Goal: Task Accomplishment & Management: Use online tool/utility

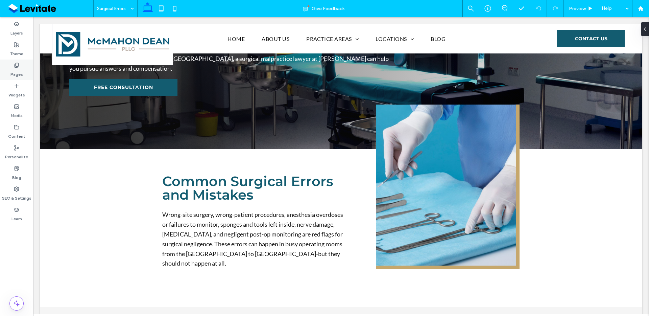
click at [18, 71] on label "Pages" at bounding box center [16, 72] width 13 height 9
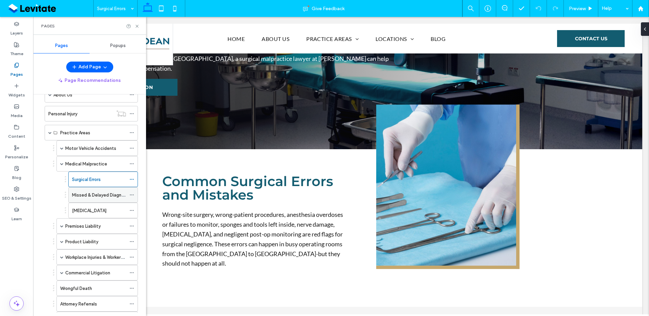
scroll to position [62, 0]
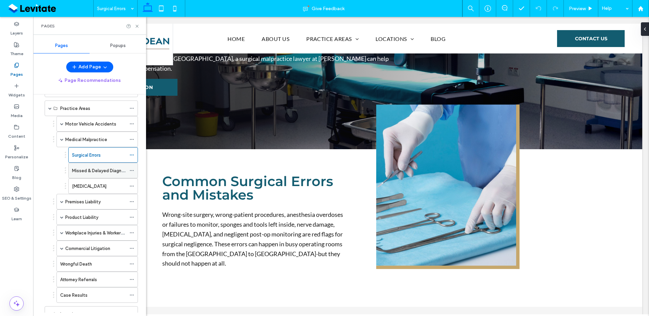
click at [96, 173] on label "Missed & Delayed Diagnosis" at bounding box center [101, 171] width 58 height 12
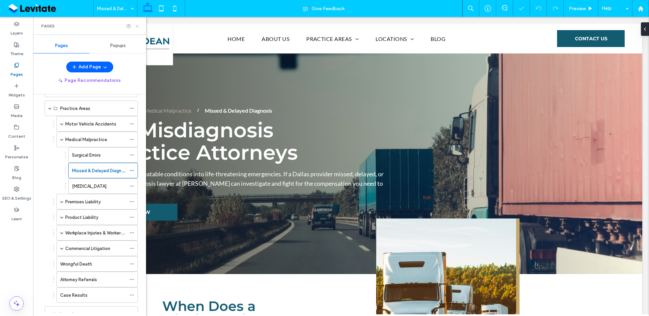
click at [138, 28] on icon at bounding box center [137, 26] width 5 height 5
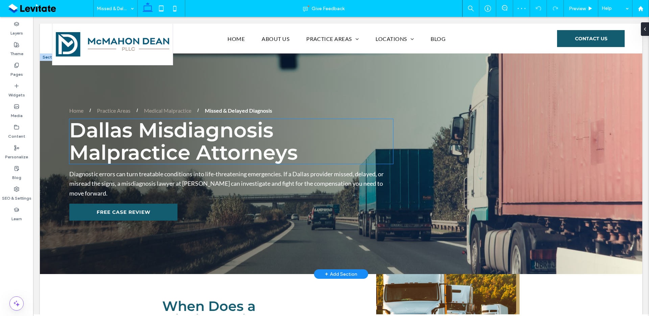
click at [259, 134] on span "Dallas Misdiagnosis Malpractice Attorneys" at bounding box center [183, 141] width 229 height 47
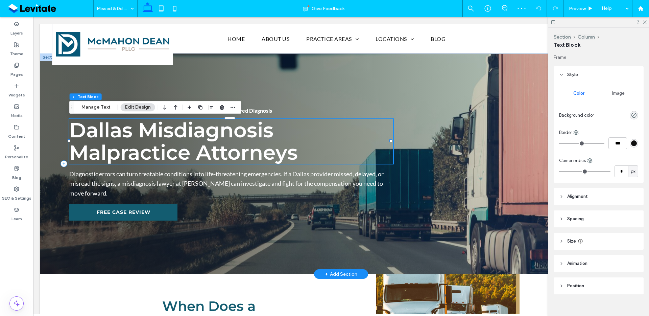
click at [259, 134] on span "Dallas Misdiagnosis Malpractice Attorneys" at bounding box center [183, 141] width 229 height 47
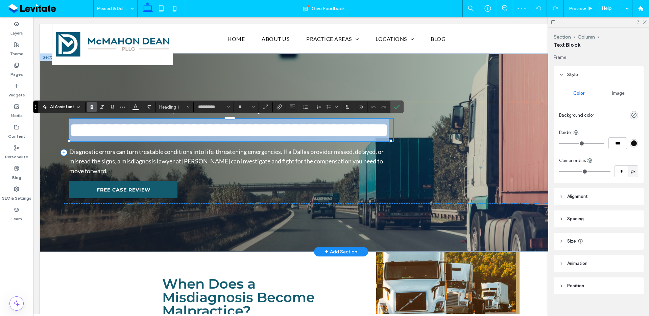
click at [202, 134] on span "**********" at bounding box center [229, 130] width 320 height 20
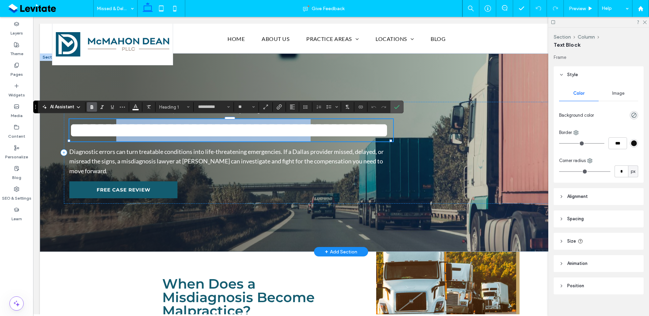
copy span "**********"
drag, startPoint x: 133, startPoint y: 132, endPoint x: 191, endPoint y: 157, distance: 63.1
click at [191, 140] on span "**********" at bounding box center [229, 130] width 320 height 20
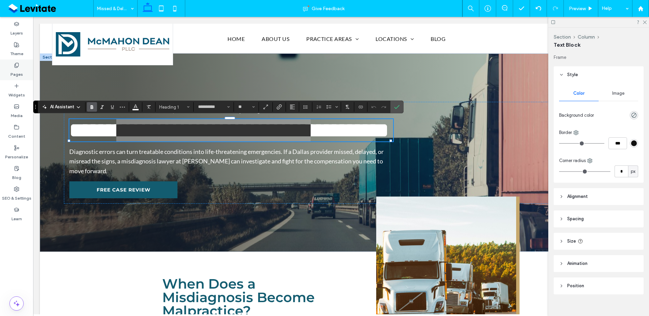
click at [22, 71] on label "Pages" at bounding box center [16, 72] width 13 height 9
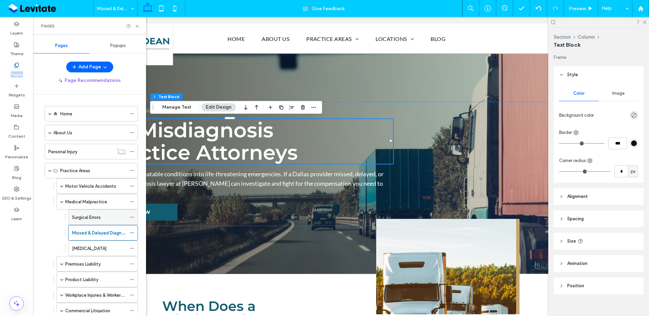
click at [99, 218] on label "Surgical Errors" at bounding box center [86, 217] width 29 height 12
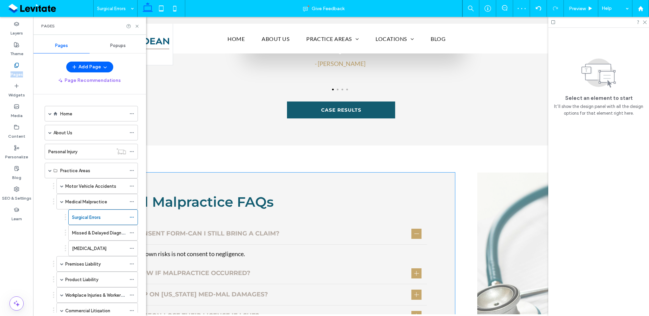
scroll to position [955, 0]
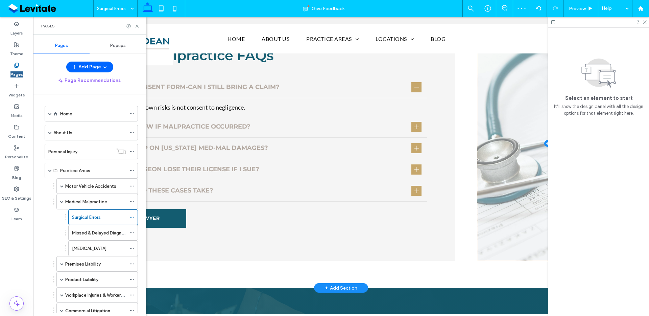
click at [496, 223] on span at bounding box center [547, 143] width 140 height 235
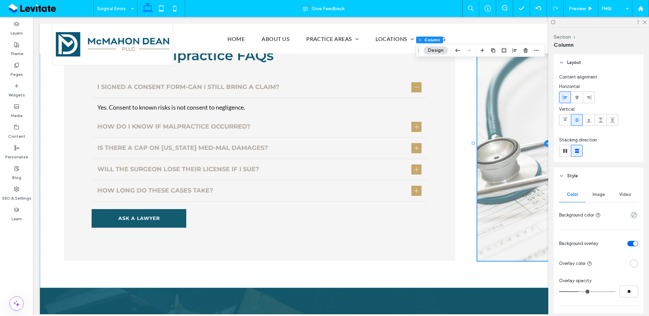
click at [603, 197] on div "Image" at bounding box center [599, 194] width 26 height 15
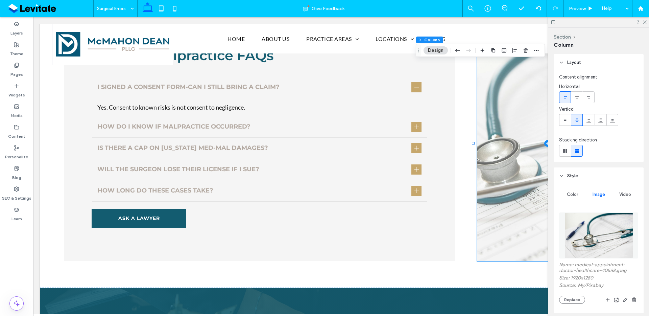
click at [570, 294] on div "Name: medical-appointment-doctor-healthcare-40568.jpeg Size: 1920x1280 Source: …" at bounding box center [598, 283] width 79 height 42
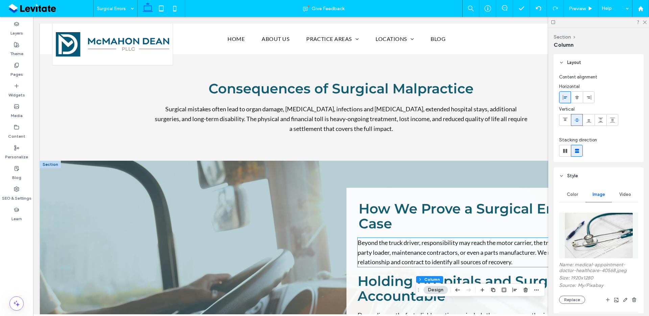
scroll to position [376, 0]
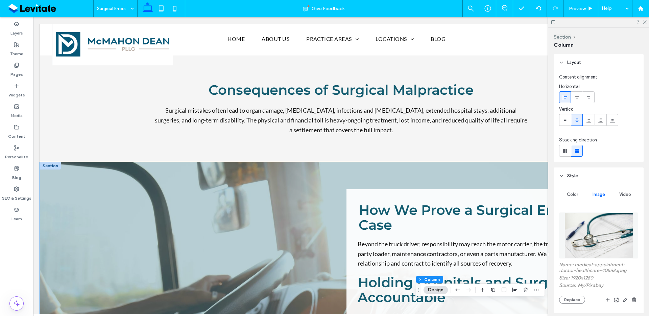
click at [435, 172] on div "How We Prove a Surgical Error Case Beyond the truck driver, responsibility may …" at bounding box center [341, 271] width 603 height 219
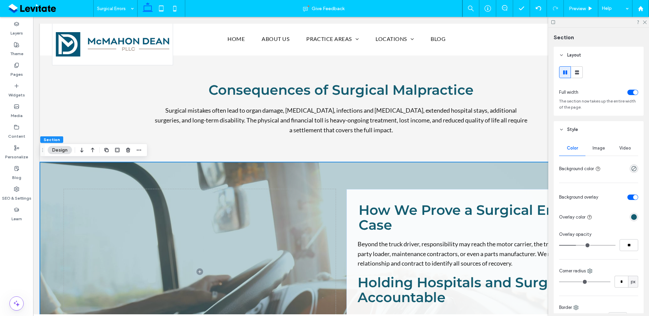
click at [603, 150] on span "Image" at bounding box center [599, 147] width 13 height 5
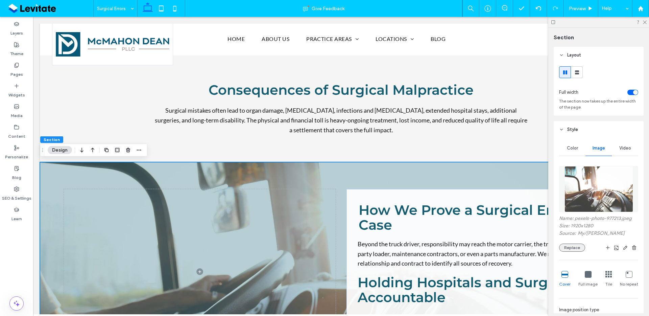
click at [577, 245] on button "Replace" at bounding box center [572, 247] width 26 height 8
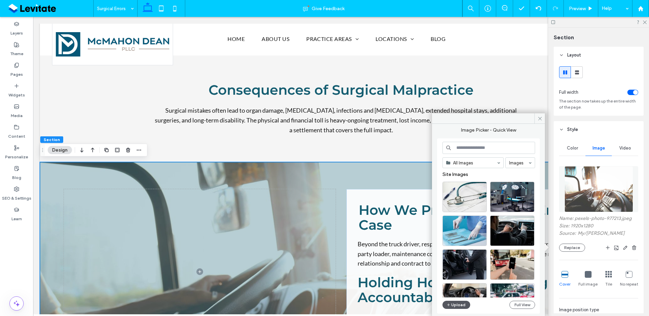
click at [455, 308] on button "Upload" at bounding box center [457, 305] width 28 height 8
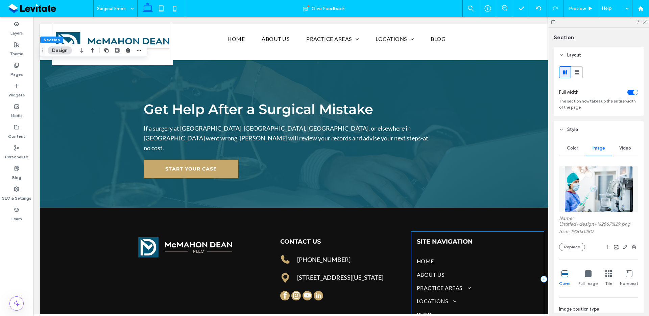
scroll to position [1237, 0]
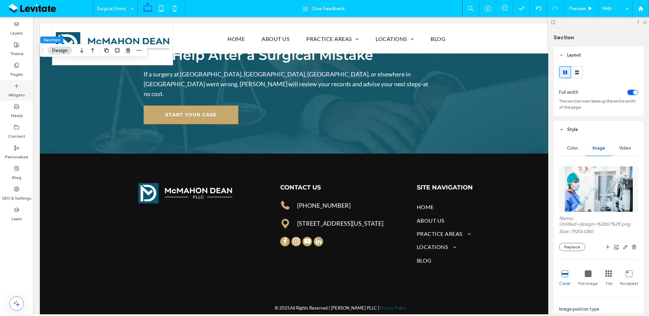
drag, startPoint x: 22, startPoint y: 73, endPoint x: 30, endPoint y: 83, distance: 13.2
click at [22, 73] on label "Pages" at bounding box center [16, 72] width 13 height 9
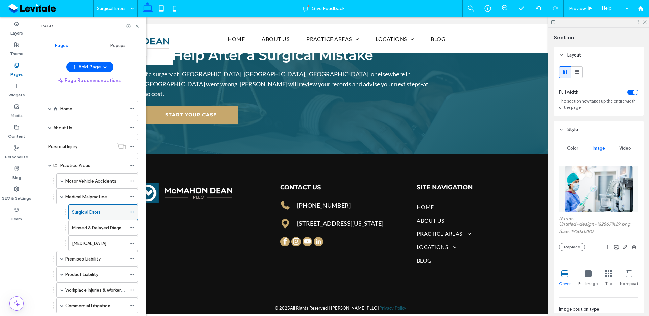
scroll to position [12, 0]
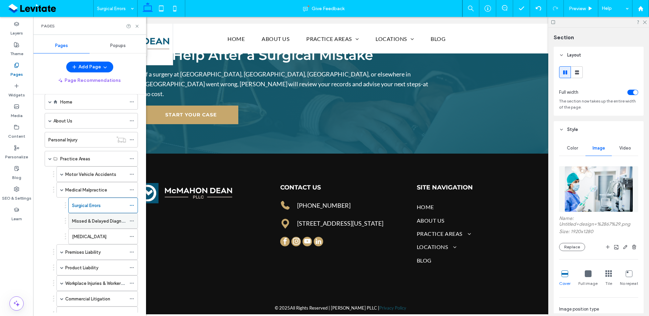
click at [102, 218] on label "Missed & Delayed Diagnosis" at bounding box center [101, 221] width 58 height 12
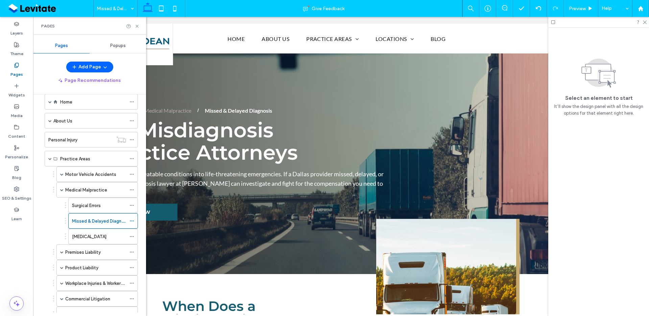
scroll to position [0, 0]
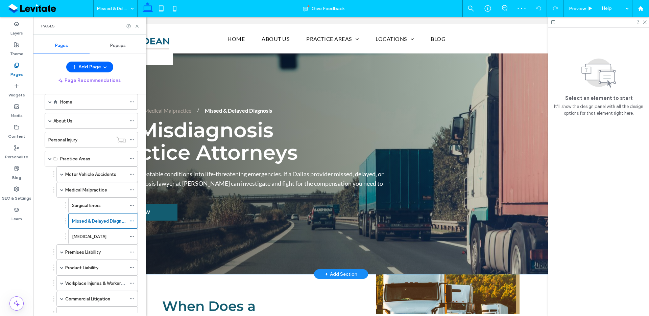
click at [260, 250] on div "Dallas Misdiagnosis Malpractice Attorneys Home Practice Areas Medical Malpracti…" at bounding box center [341, 163] width 603 height 220
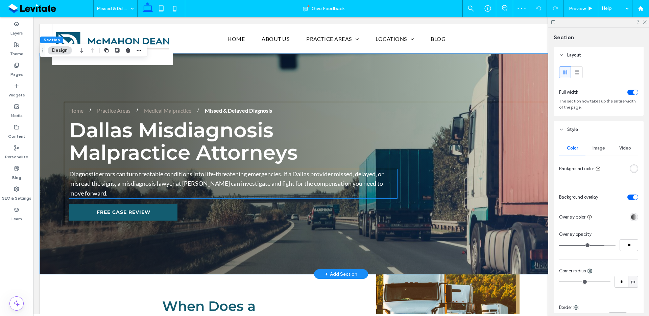
click at [143, 176] on span "Diagnostic errors can turn treatable conditions into life-threatening emergenci…" at bounding box center [226, 183] width 314 height 27
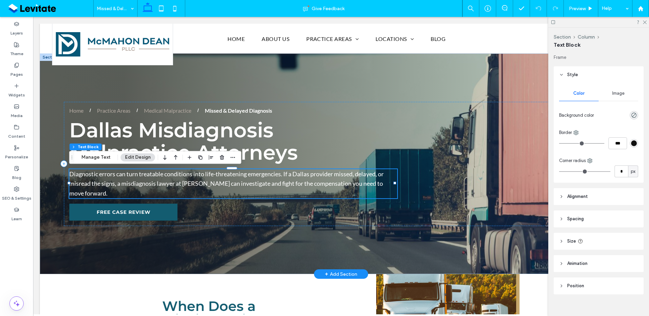
click at [110, 172] on span "Diagnostic errors can turn treatable conditions into life-threatening emergenci…" at bounding box center [226, 183] width 314 height 27
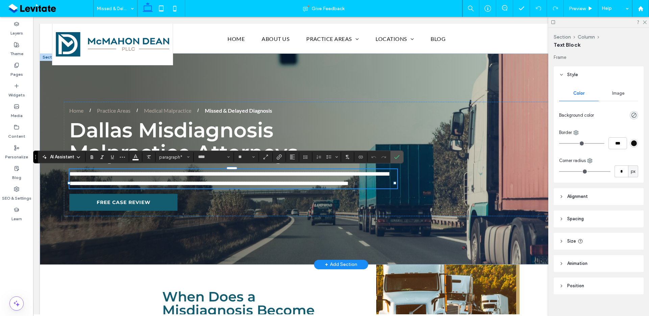
click at [111, 175] on span "**********" at bounding box center [229, 179] width 320 height 16
drag, startPoint x: 115, startPoint y: 173, endPoint x: 70, endPoint y: 174, distance: 44.7
click at [70, 174] on span "**********" at bounding box center [229, 179] width 320 height 16
copy span "**********"
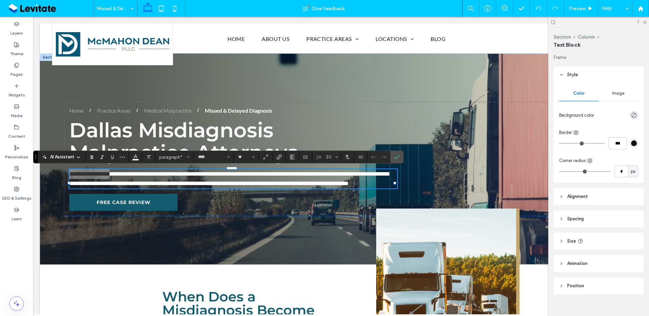
click at [608, 97] on div "Image" at bounding box center [619, 93] width 40 height 15
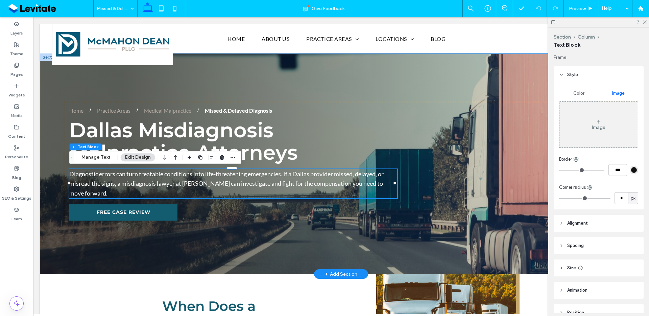
click at [341, 258] on div "Dallas Misdiagnosis Malpractice Attorneys Home Practice Areas Medical Malpracti…" at bounding box center [341, 163] width 603 height 220
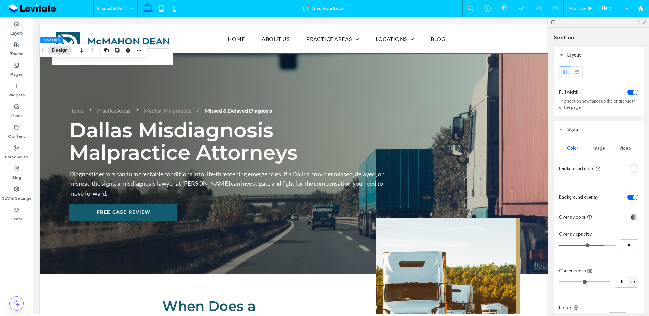
click at [593, 150] on span "Image" at bounding box center [599, 147] width 13 height 5
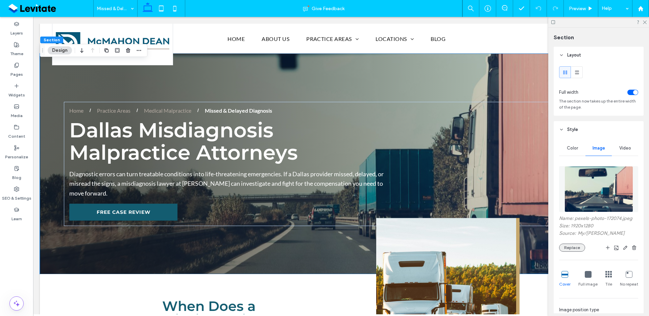
click at [577, 248] on button "Replace" at bounding box center [572, 247] width 26 height 8
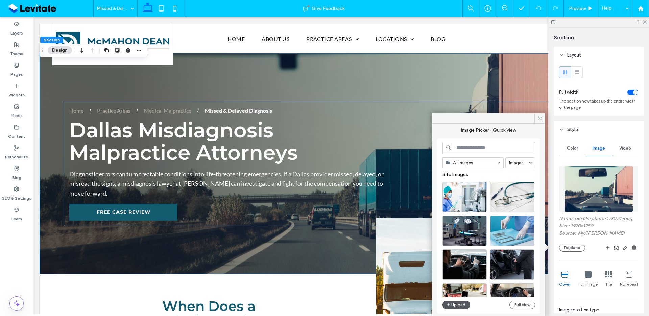
click at [463, 307] on button "Upload" at bounding box center [457, 305] width 28 height 8
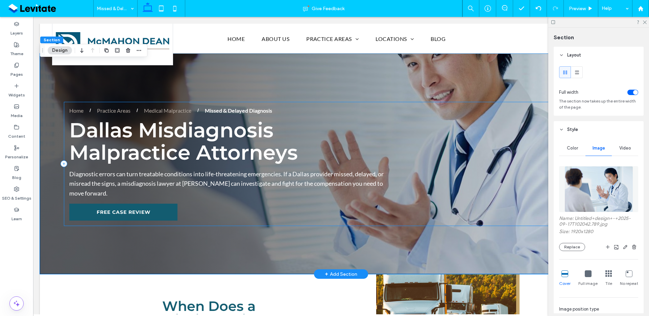
click at [489, 222] on div "Dallas Misdiagnosis Malpractice Attorneys Home Practice Areas Medical Malpracti…" at bounding box center [341, 164] width 554 height 124
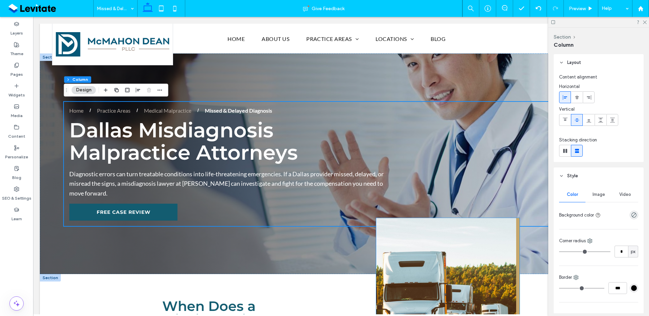
click at [486, 289] on img at bounding box center [447, 300] width 143 height 164
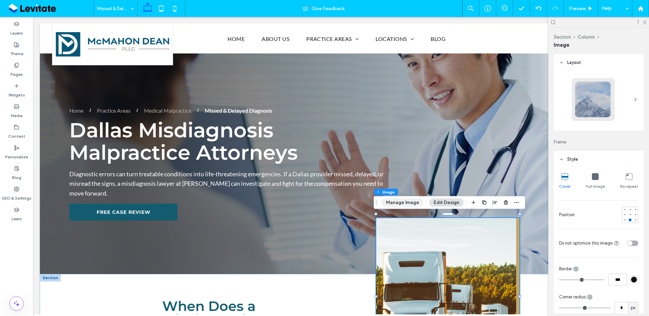
click at [408, 200] on button "Manage Image" at bounding box center [403, 202] width 42 height 8
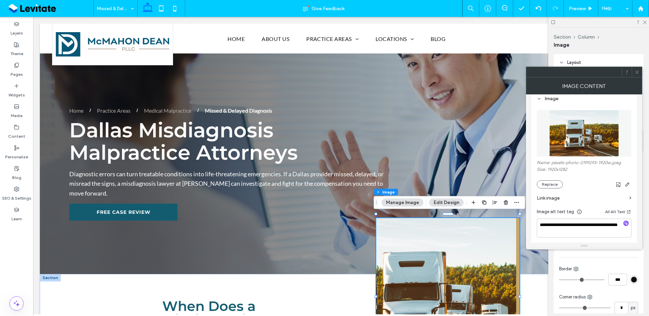
scroll to position [69, 0]
click at [552, 184] on button "Replace" at bounding box center [550, 183] width 26 height 8
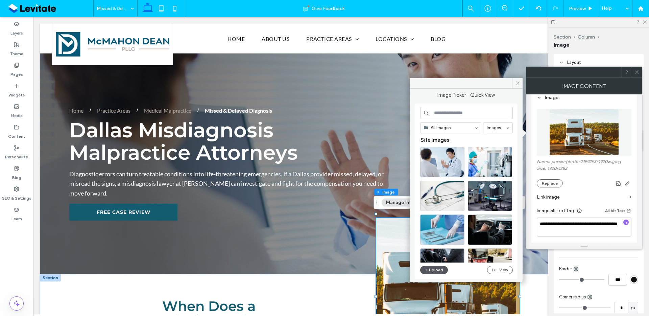
click at [434, 267] on button "Upload" at bounding box center [434, 270] width 28 height 8
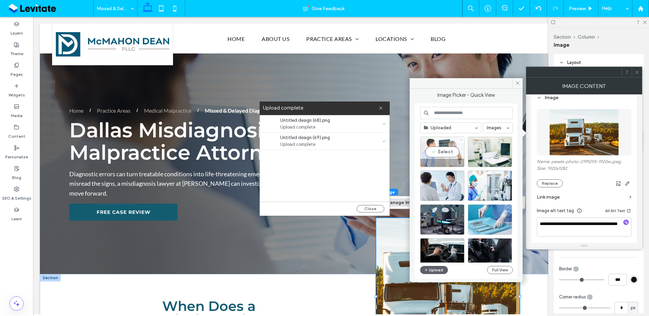
click at [446, 158] on div "Select" at bounding box center [442, 152] width 44 height 30
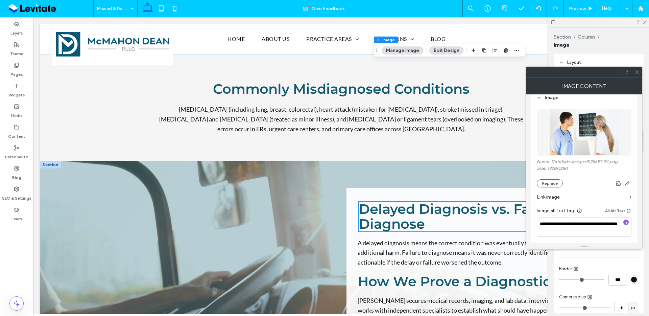
scroll to position [393, 0]
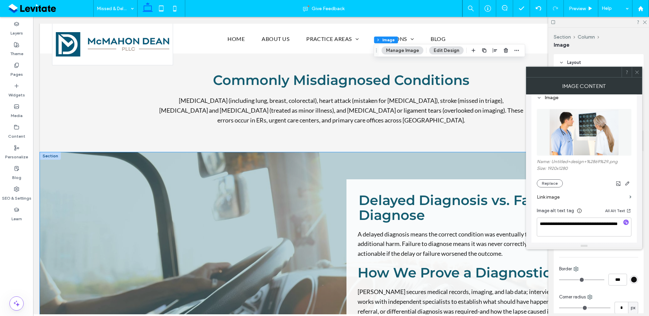
click at [465, 154] on div "Delayed Diagnosis vs. Failure to Diagnose A delayed diagnosis means the correct…" at bounding box center [341, 259] width 603 height 214
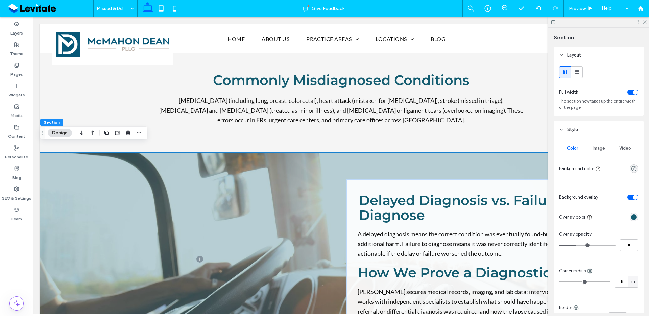
click at [599, 148] on span "Image" at bounding box center [599, 147] width 13 height 5
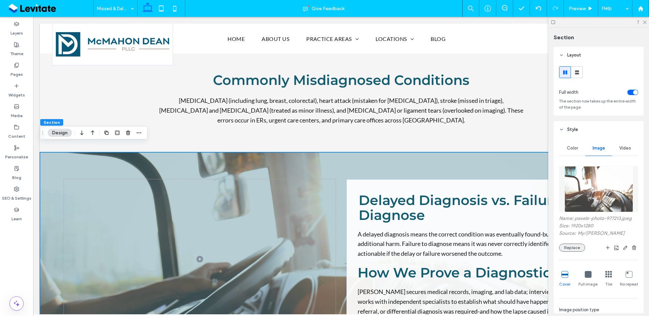
click at [570, 243] on button "Replace" at bounding box center [572, 247] width 26 height 8
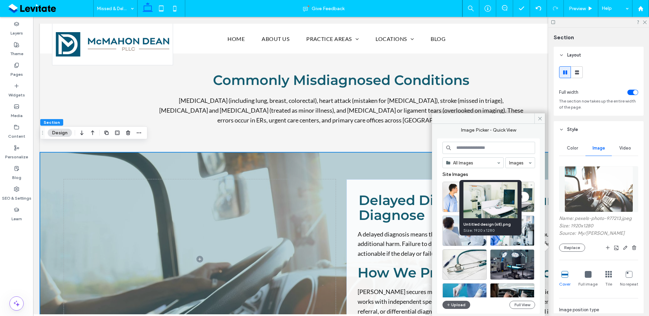
click at [528, 205] on div at bounding box center [530, 207] width 8 height 5
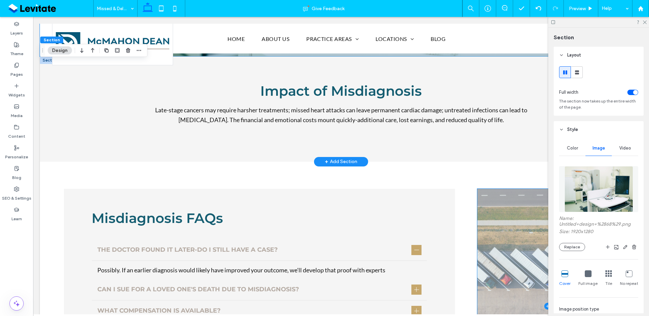
scroll to position [772, 0]
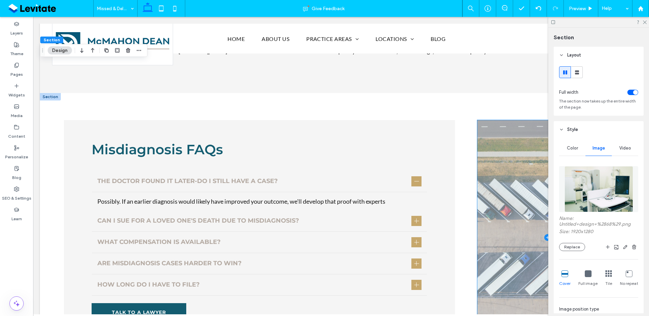
click at [521, 217] on span at bounding box center [547, 237] width 140 height 235
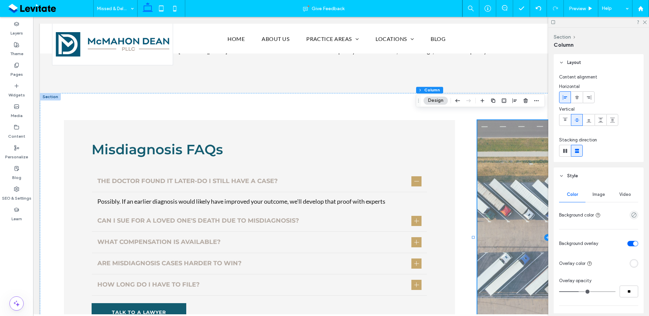
click at [597, 200] on div "Image" at bounding box center [599, 194] width 26 height 15
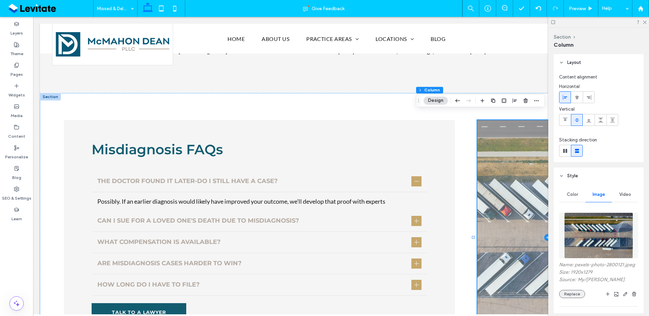
click at [575, 298] on button "Replace" at bounding box center [572, 294] width 26 height 8
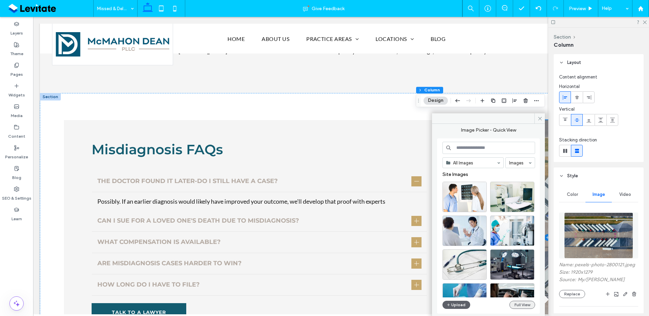
click at [524, 303] on button "Full View" at bounding box center [523, 305] width 26 height 8
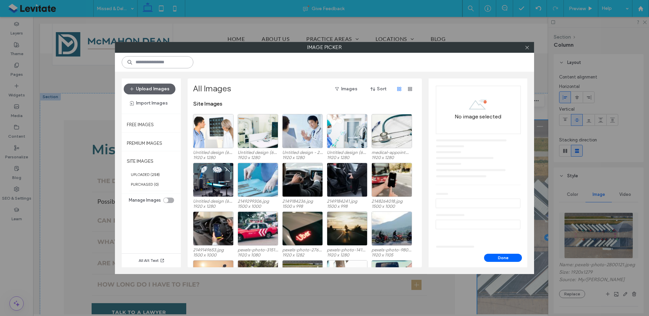
click at [178, 63] on input at bounding box center [158, 62] width 72 height 12
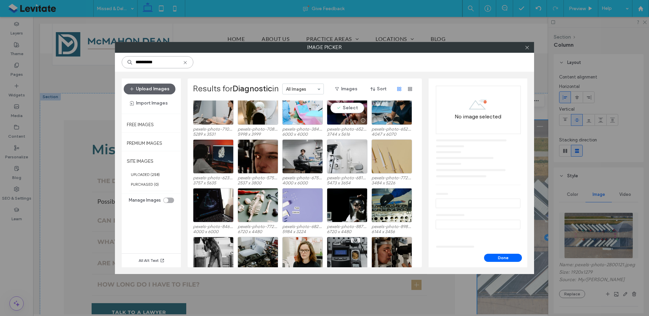
scroll to position [561, 0]
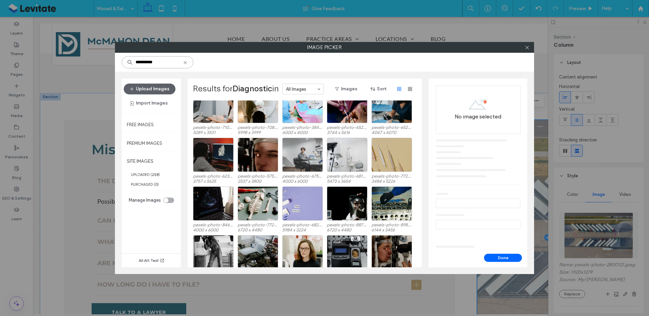
type input "**********"
click at [304, 157] on div "Select" at bounding box center [302, 155] width 41 height 34
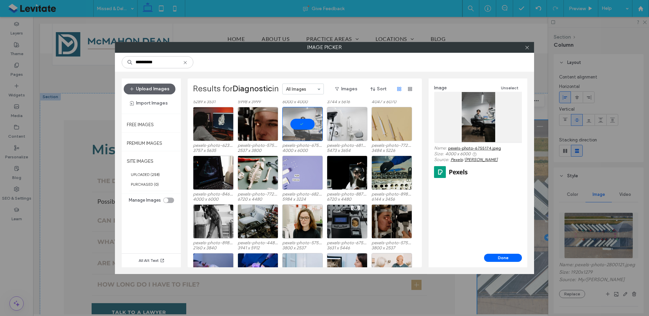
scroll to position [627, 0]
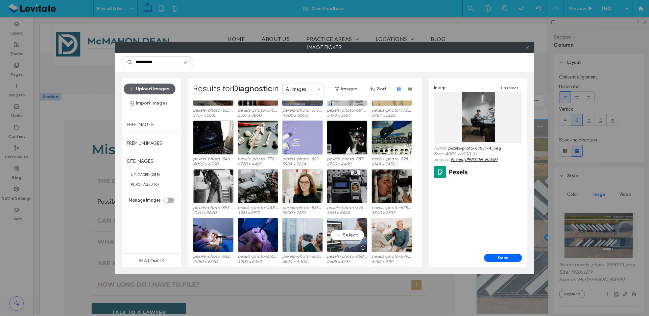
click at [332, 242] on div "Select" at bounding box center [347, 235] width 41 height 34
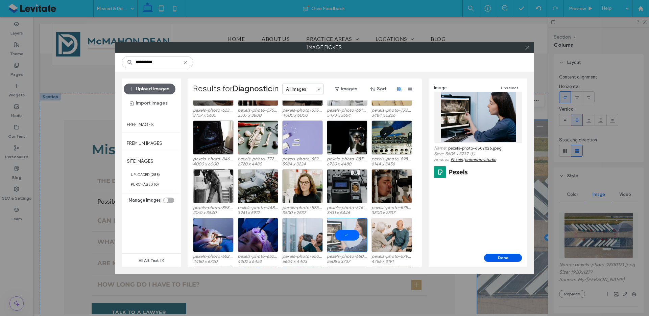
click at [498, 255] on button "Done" at bounding box center [503, 258] width 38 height 8
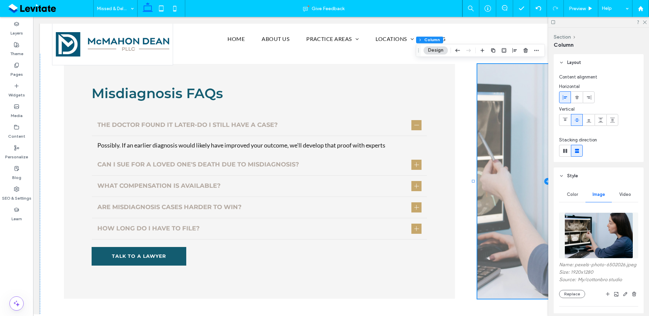
scroll to position [1, 0]
click at [644, 20] on icon at bounding box center [644, 22] width 4 height 4
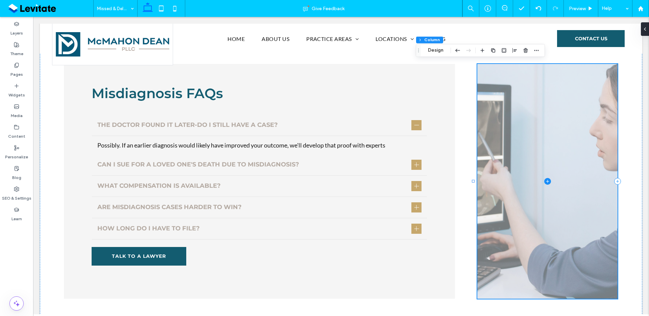
click at [570, 133] on span at bounding box center [547, 181] width 140 height 235
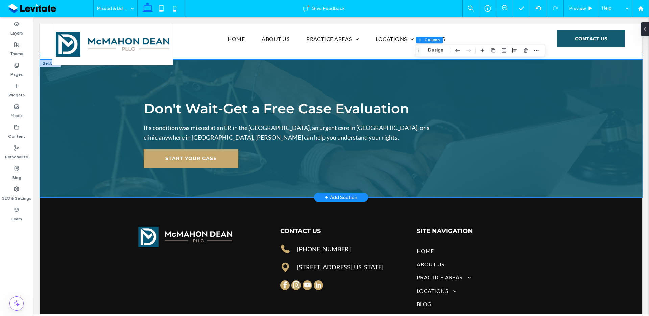
scroll to position [1094, 0]
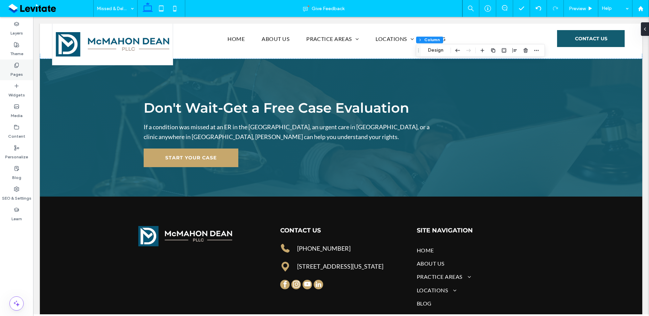
click at [21, 67] on div "Pages" at bounding box center [16, 70] width 33 height 21
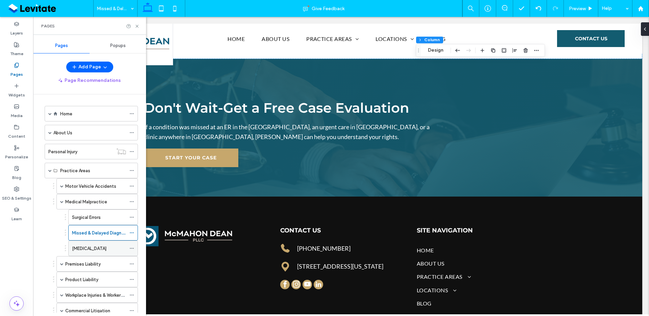
click at [104, 249] on div "[MEDICAL_DATA]" at bounding box center [99, 248] width 54 height 7
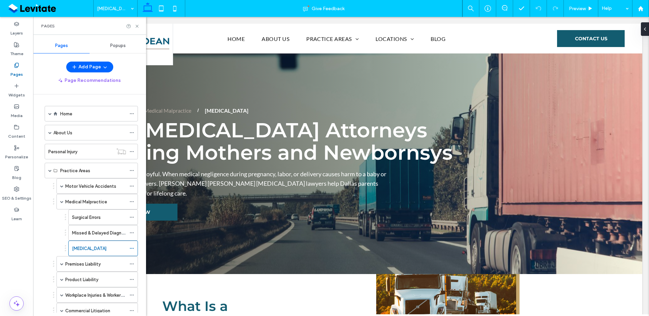
click at [220, 184] on span "Welcoming a child should be joyful. When medical negligence during pregnancy, l…" at bounding box center [227, 183] width 317 height 27
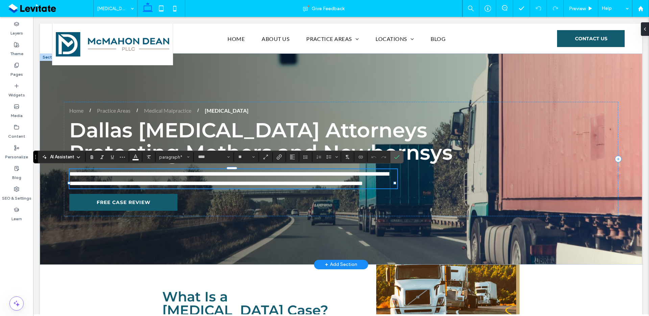
click at [235, 182] on span "**********" at bounding box center [229, 179] width 320 height 16
click at [210, 188] on p "**********" at bounding box center [233, 179] width 328 height 20
drag, startPoint x: 205, startPoint y: 184, endPoint x: 218, endPoint y: 184, distance: 12.8
click at [218, 184] on span "**********" at bounding box center [229, 179] width 320 height 16
click at [226, 185] on span "**********" at bounding box center [229, 179] width 320 height 16
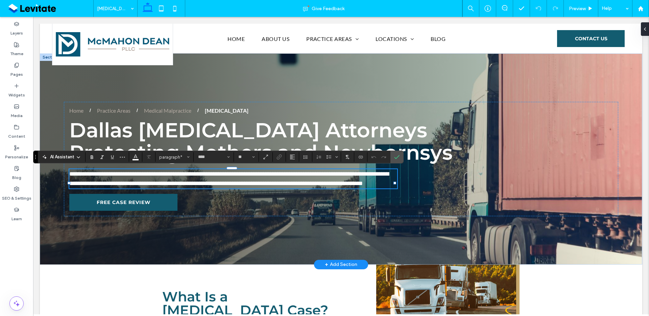
click at [48, 55] on div at bounding box center [50, 56] width 21 height 7
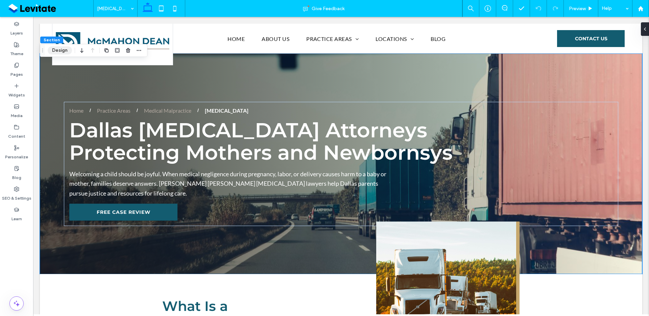
click at [48, 52] on button "Design" at bounding box center [60, 50] width 24 height 8
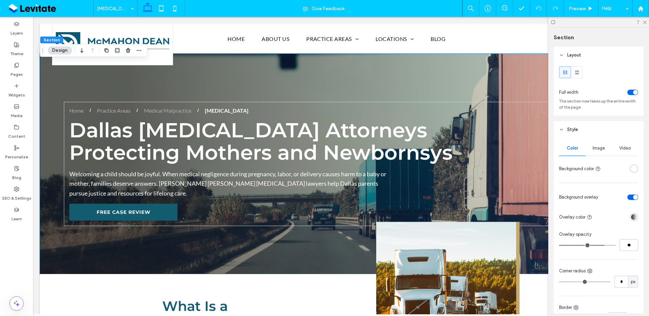
click at [603, 149] on span "Image" at bounding box center [599, 147] width 13 height 5
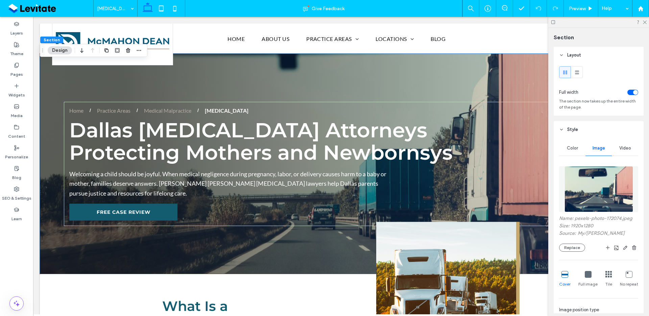
click at [577, 240] on div "Name: pexels-photo-172074.jpeg Size: 1920x1280 Source: My / Markus Spiske Repla…" at bounding box center [598, 233] width 79 height 36
click at [576, 248] on button "Replace" at bounding box center [572, 247] width 26 height 8
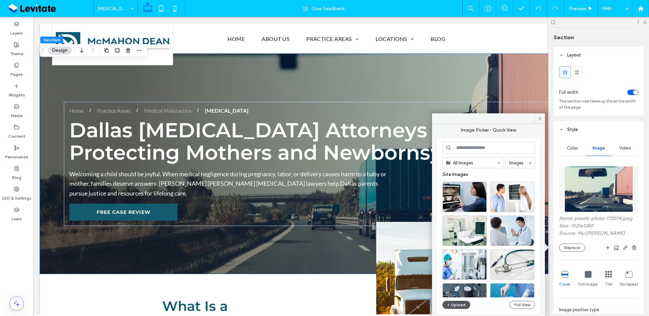
click at [458, 304] on button "Upload" at bounding box center [457, 305] width 28 height 8
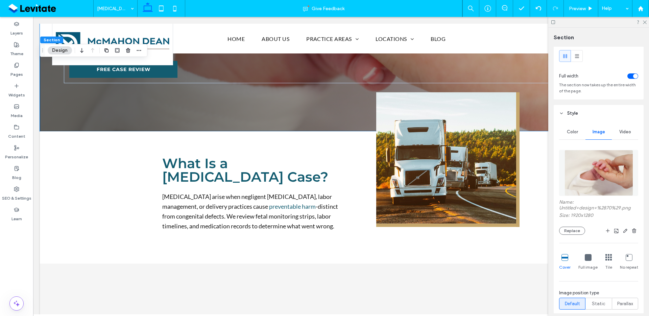
scroll to position [70, 0]
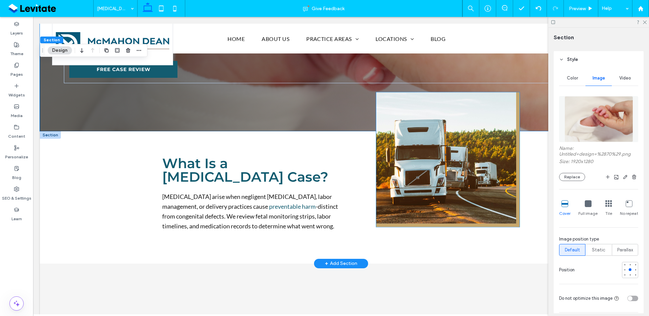
click at [484, 223] on img at bounding box center [447, 159] width 143 height 135
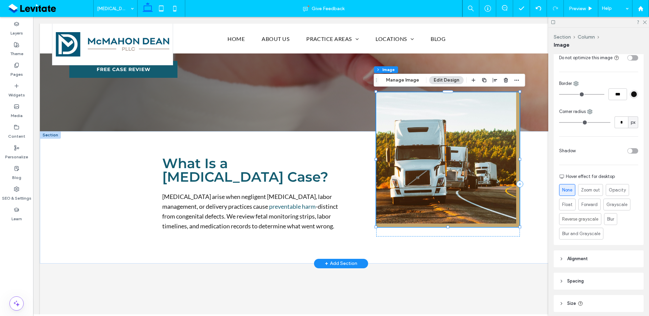
click at [479, 199] on img at bounding box center [447, 159] width 143 height 135
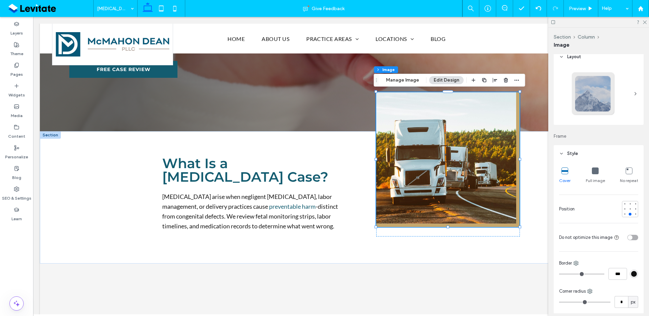
scroll to position [0, 0]
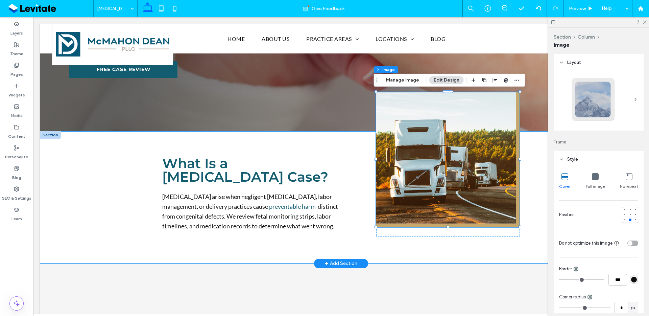
click at [376, 125] on img at bounding box center [447, 159] width 143 height 135
drag, startPoint x: 401, startPoint y: 82, endPoint x: 381, endPoint y: 71, distance: 22.4
click at [401, 82] on button "Manage Image" at bounding box center [403, 80] width 42 height 8
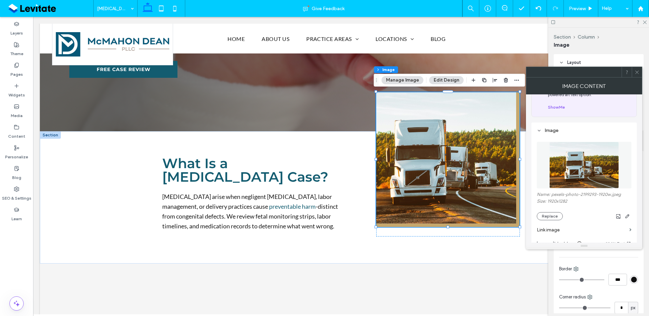
scroll to position [65, 0]
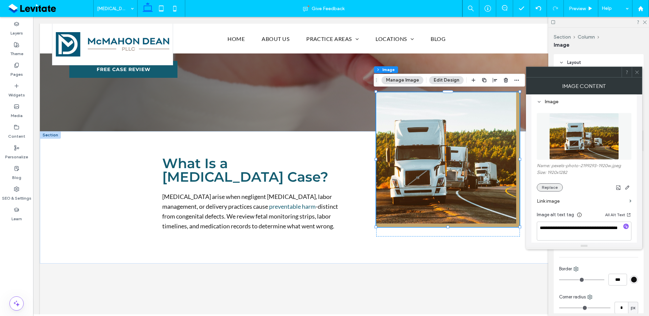
click at [556, 190] on button "Replace" at bounding box center [550, 187] width 26 height 8
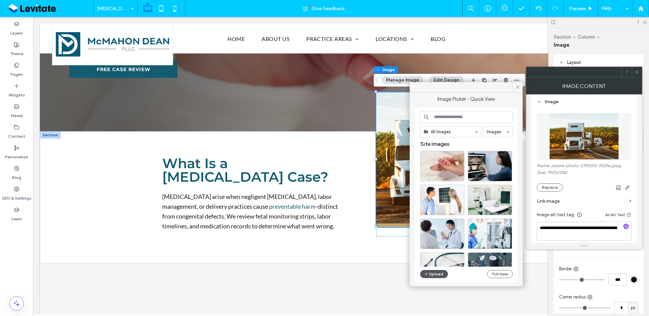
click at [439, 271] on button "Upload" at bounding box center [434, 274] width 28 height 8
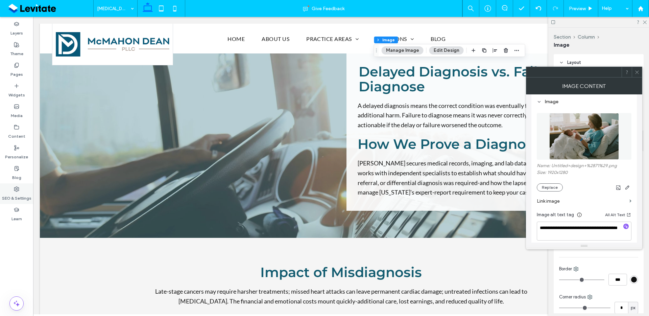
scroll to position [680, 0]
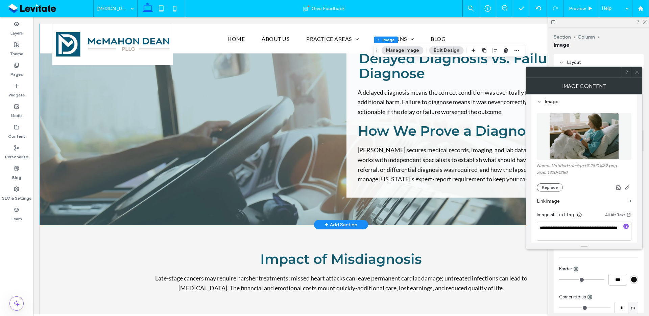
click at [372, 191] on div "Delayed Diagnosis vs. Failure to Diagnose A delayed diagnosis means the correct…" at bounding box center [341, 117] width 603 height 214
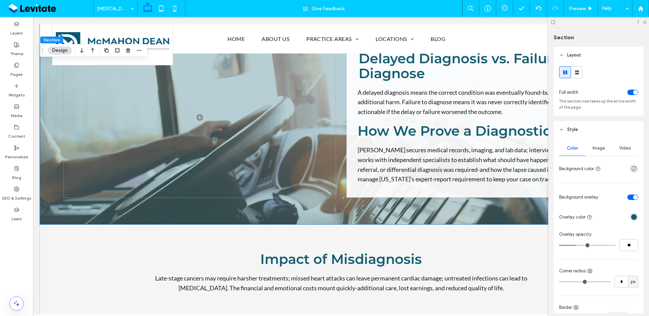
click at [612, 150] on div "Video" at bounding box center [625, 148] width 26 height 15
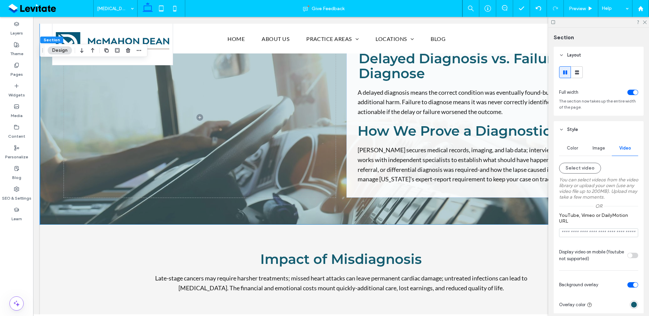
click at [603, 150] on span "Image" at bounding box center [599, 147] width 13 height 5
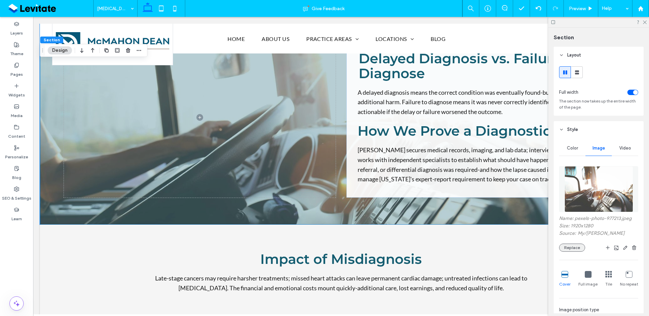
click at [571, 247] on button "Replace" at bounding box center [572, 247] width 26 height 8
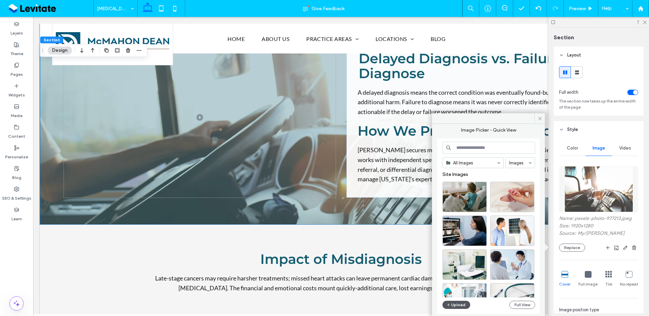
click at [460, 306] on button "Upload" at bounding box center [457, 305] width 28 height 8
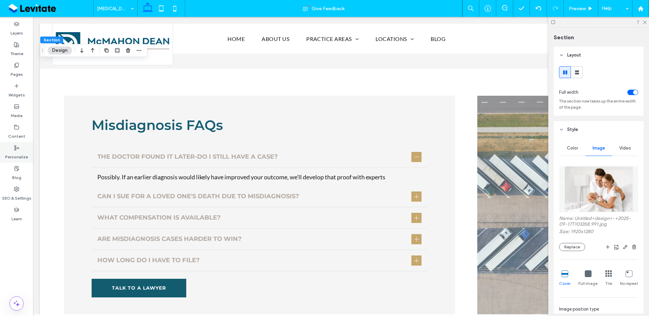
scroll to position [940, 0]
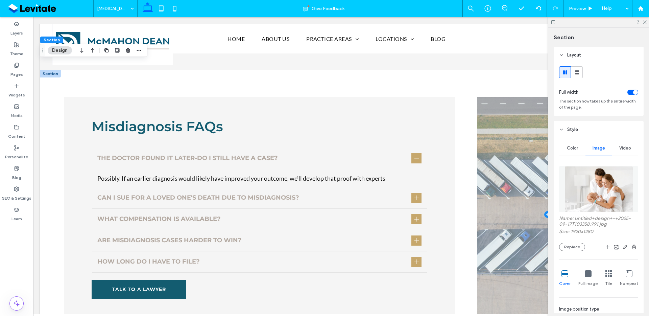
click at [511, 133] on span at bounding box center [547, 214] width 140 height 235
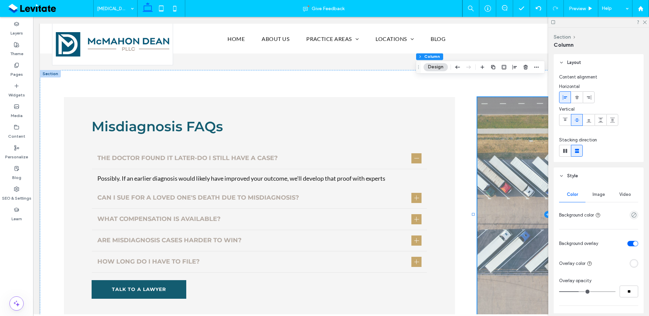
click at [603, 194] on div "Image" at bounding box center [599, 194] width 26 height 15
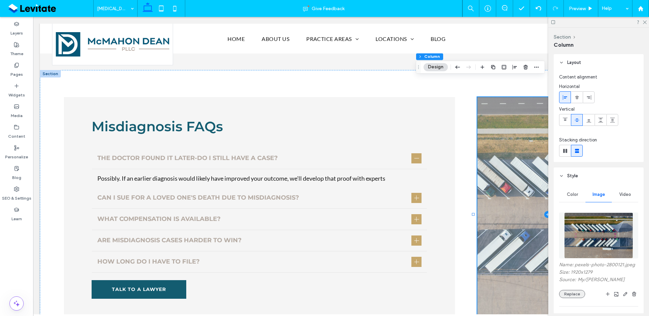
click at [573, 296] on button "Replace" at bounding box center [572, 294] width 26 height 8
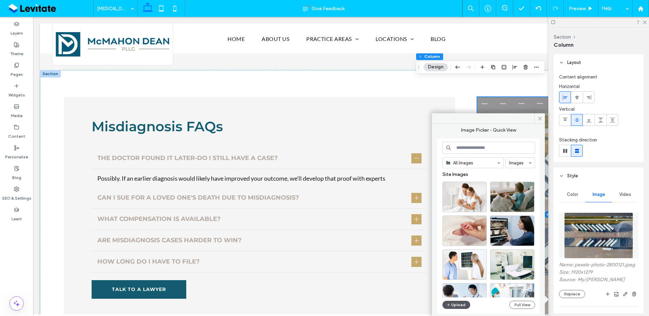
click at [452, 303] on button "Upload" at bounding box center [457, 305] width 28 height 8
click at [458, 306] on button "Upload" at bounding box center [457, 305] width 28 height 8
click at [465, 306] on button "Upload" at bounding box center [457, 305] width 28 height 8
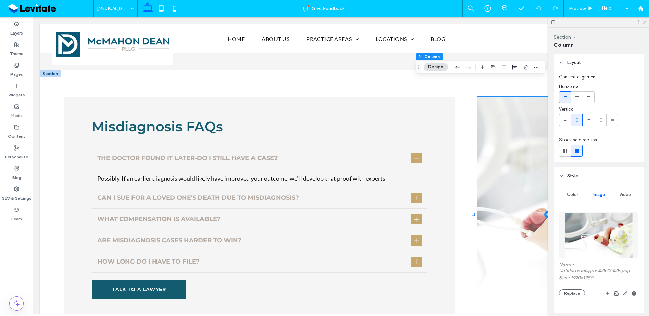
click at [646, 22] on icon at bounding box center [644, 22] width 4 height 4
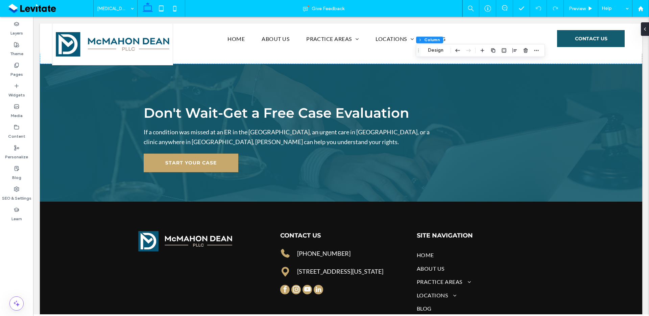
scroll to position [1270, 0]
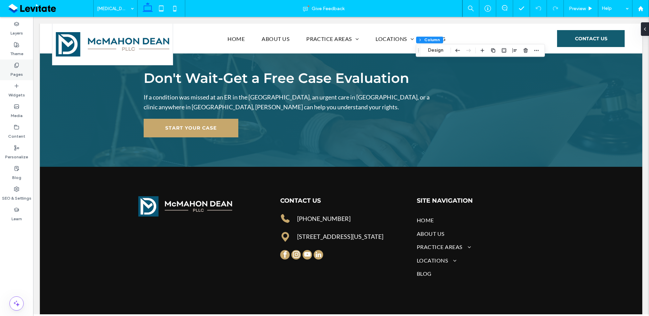
click at [13, 68] on label "Pages" at bounding box center [16, 72] width 13 height 9
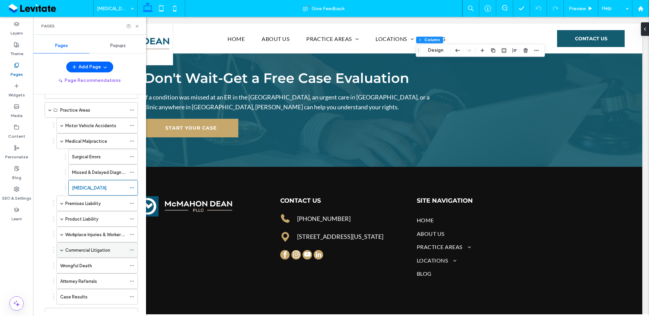
scroll to position [126, 0]
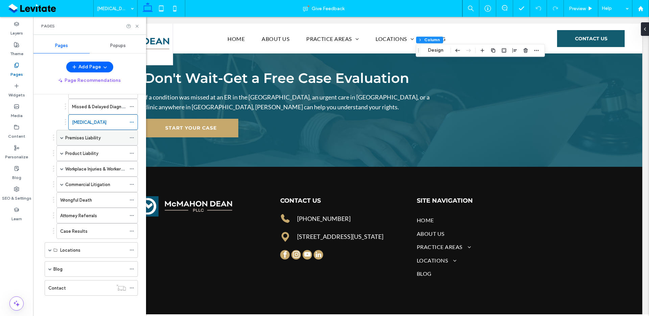
click at [62, 139] on span at bounding box center [61, 137] width 3 height 3
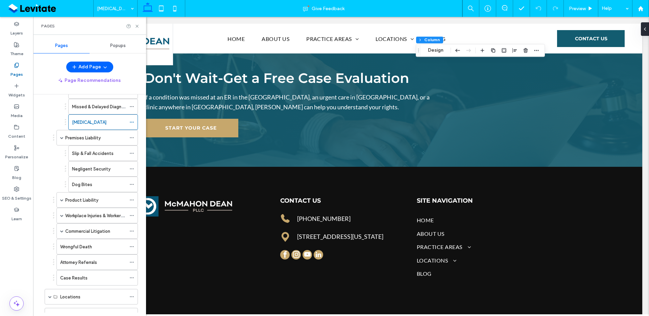
click at [93, 154] on label "Slip & Fall Accidents" at bounding box center [93, 153] width 42 height 12
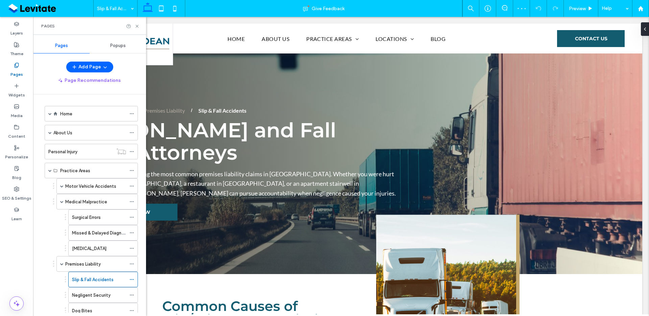
scroll to position [144, 0]
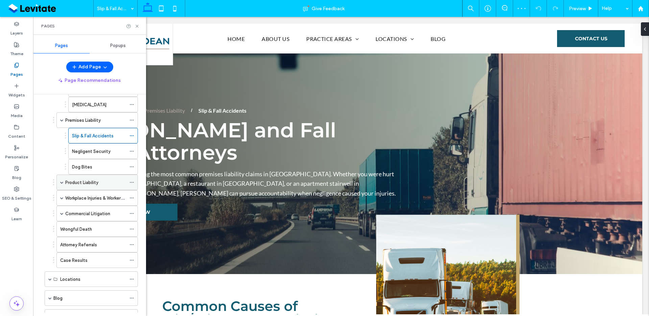
click at [110, 182] on div "Product Liability" at bounding box center [95, 182] width 61 height 7
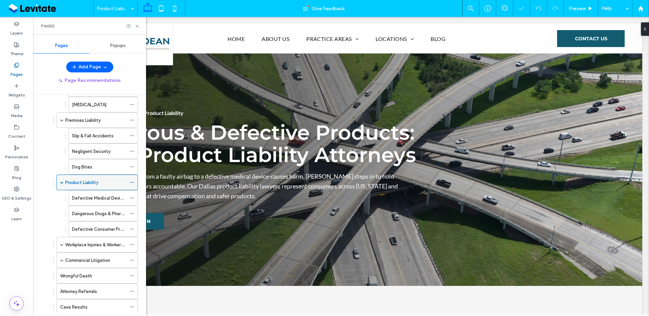
scroll to position [145, 0]
click at [107, 136] on label "Slip & Fall Accidents" at bounding box center [93, 134] width 42 height 12
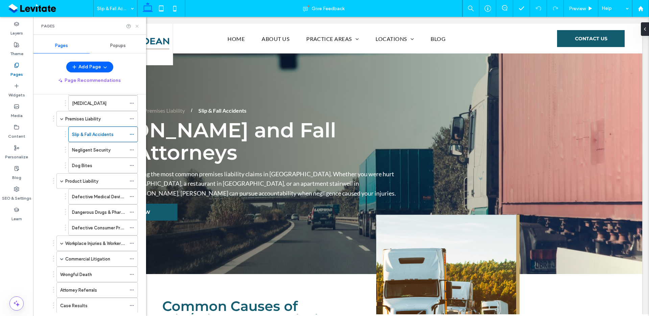
click at [138, 27] on icon at bounding box center [137, 26] width 5 height 5
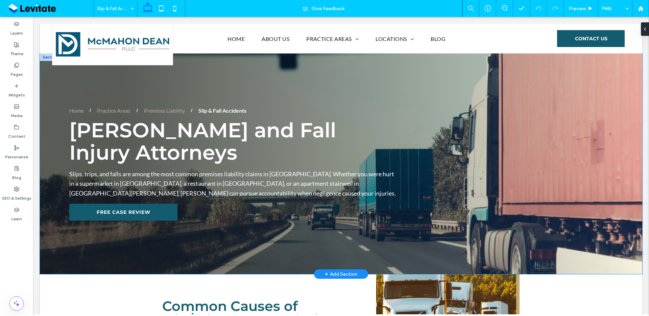
click at [267, 257] on div "Dallas Slip and Fall Injury Attorneys Home Practice Areas Premises Liability Sl…" at bounding box center [341, 163] width 603 height 220
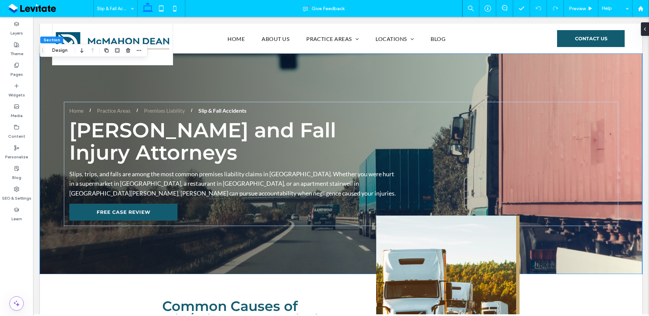
drag, startPoint x: 56, startPoint y: 52, endPoint x: 146, endPoint y: 49, distance: 90.0
click at [56, 52] on button "Design" at bounding box center [60, 50] width 24 height 8
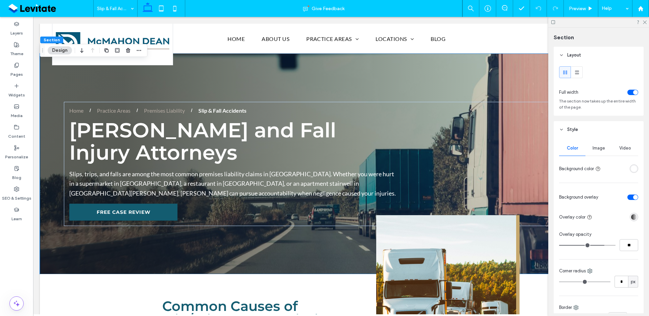
click at [603, 152] on div "Image" at bounding box center [599, 148] width 26 height 15
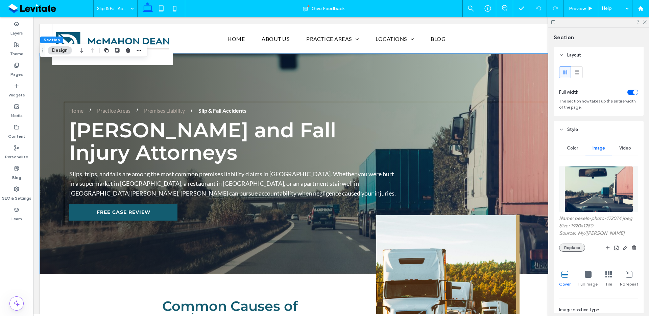
click at [575, 245] on button "Replace" at bounding box center [572, 247] width 26 height 8
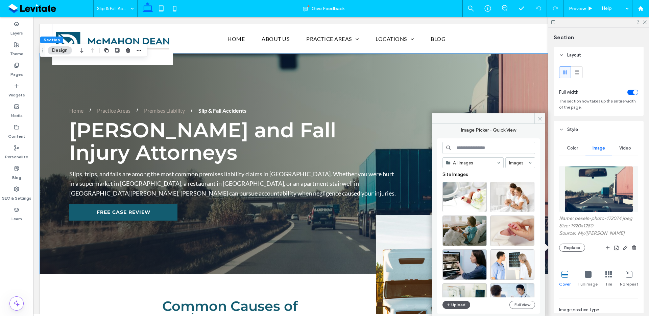
click at [465, 308] on button "Upload" at bounding box center [457, 305] width 28 height 8
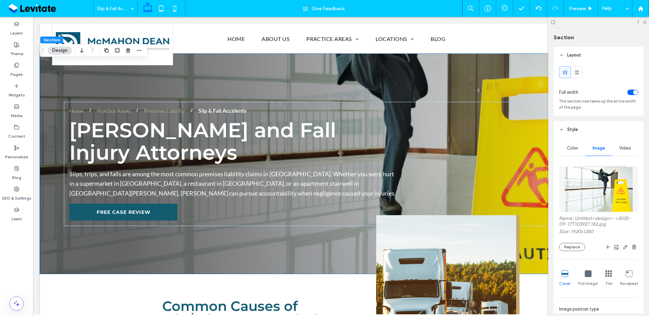
click at [644, 24] on div at bounding box center [598, 22] width 101 height 10
click at [646, 22] on icon at bounding box center [644, 22] width 4 height 4
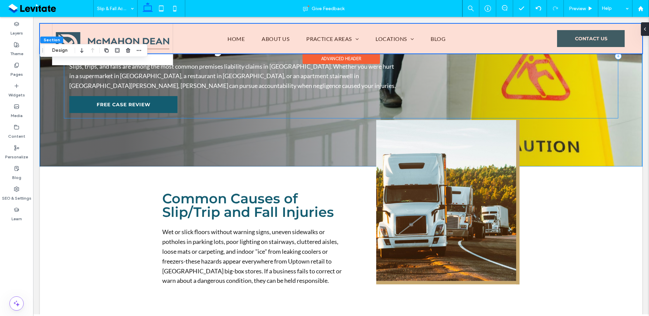
scroll to position [155, 0]
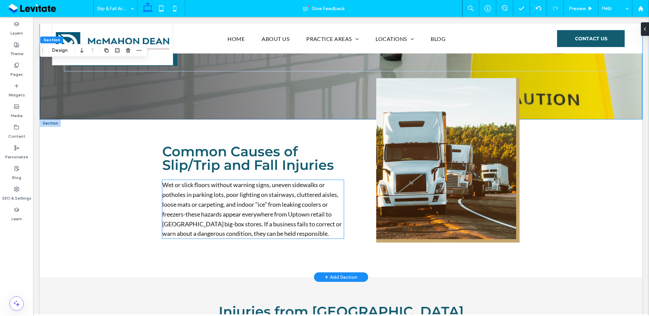
click at [292, 190] on span "Wet or slick floors without warning signs, uneven sidewalks or potholes in park…" at bounding box center [252, 209] width 180 height 56
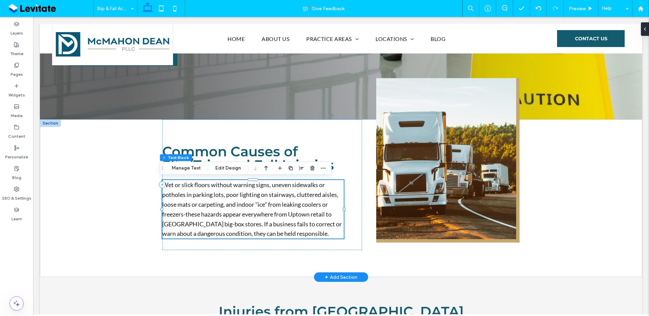
click at [196, 198] on p "Wet or slick floors without warning signs, uneven sidewalks or potholes in park…" at bounding box center [253, 209] width 182 height 58
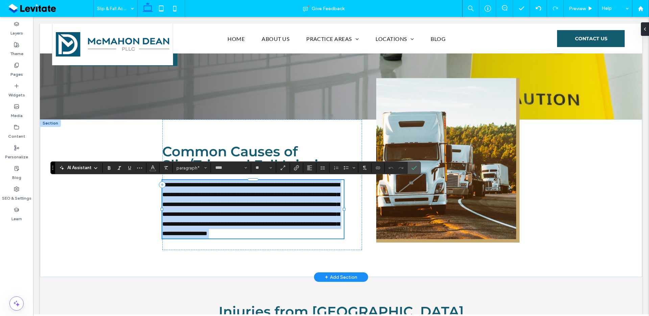
click at [242, 198] on p "**********" at bounding box center [253, 209] width 182 height 58
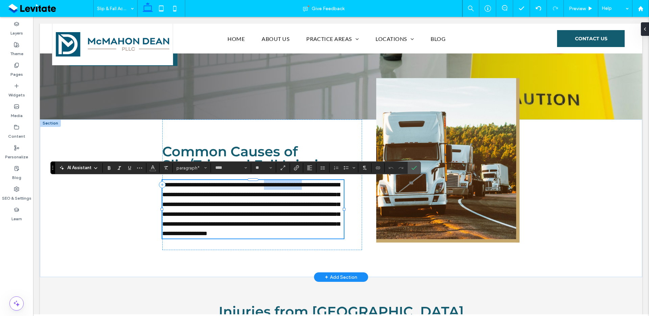
drag, startPoint x: 270, startPoint y: 185, endPoint x: 317, endPoint y: 185, distance: 46.7
click at [317, 185] on span "**********" at bounding box center [251, 209] width 178 height 55
copy span "**********"
click at [238, 200] on span "**********" at bounding box center [251, 209] width 178 height 55
drag, startPoint x: 266, startPoint y: 194, endPoint x: 291, endPoint y: 194, distance: 25.0
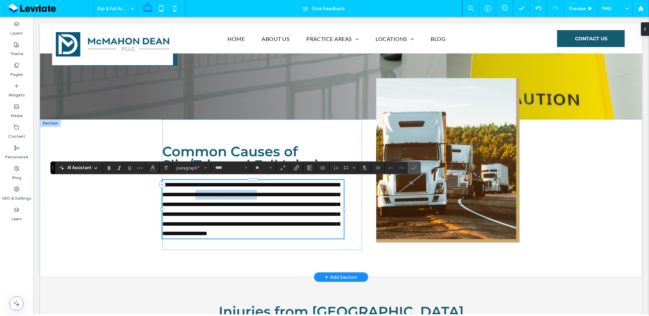
click at [291, 194] on span "**********" at bounding box center [251, 209] width 178 height 55
copy span "**********"
click at [432, 199] on img at bounding box center [447, 160] width 143 height 164
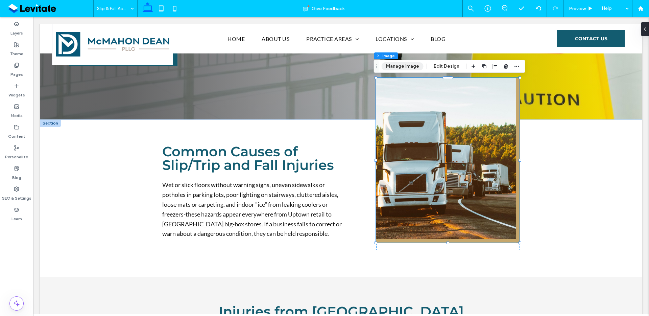
click at [415, 68] on button "Manage Image" at bounding box center [403, 66] width 42 height 8
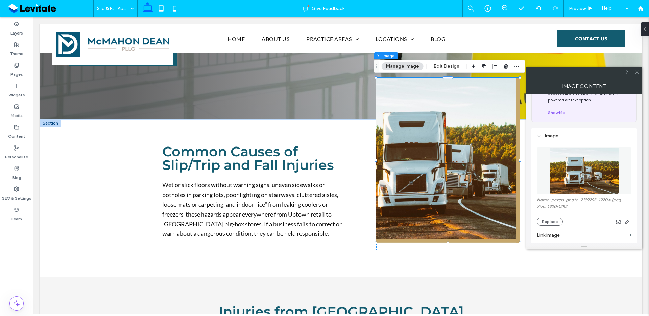
scroll to position [58, 0]
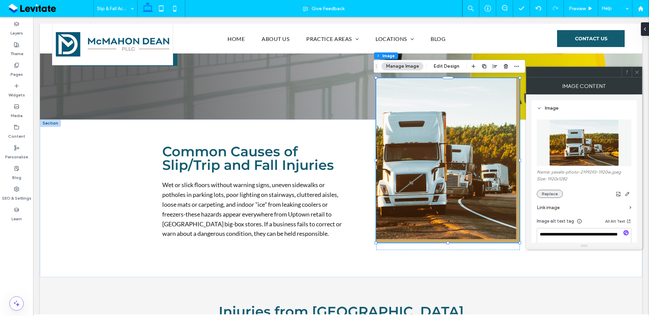
click at [552, 195] on button "Replace" at bounding box center [550, 194] width 26 height 8
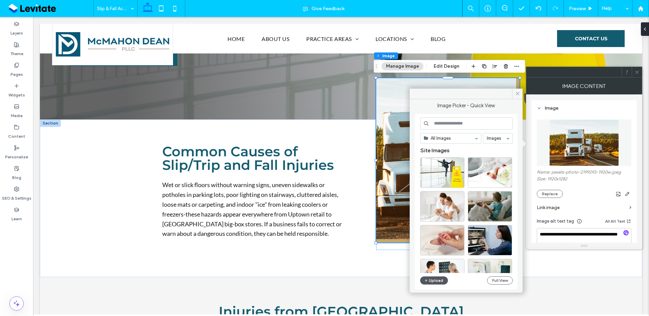
click at [435, 279] on button "Upload" at bounding box center [434, 280] width 28 height 8
click at [431, 279] on button "Upload" at bounding box center [434, 280] width 28 height 8
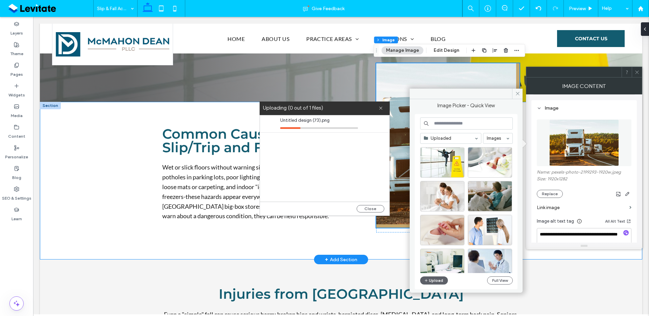
scroll to position [168, 0]
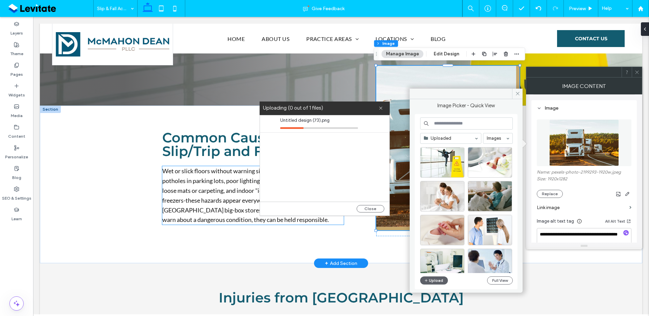
click at [197, 188] on span "Wet or slick floors without warning signs, uneven sidewalks or potholes in park…" at bounding box center [252, 195] width 180 height 56
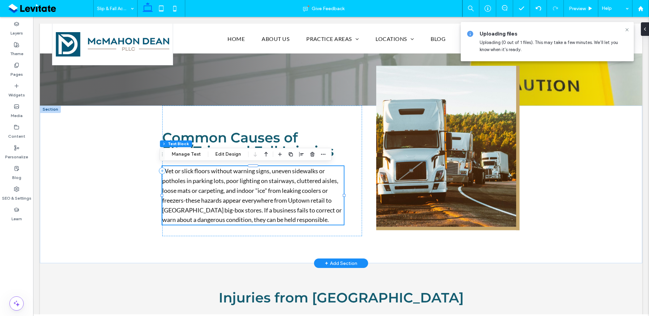
click at [300, 206] on span "Wet or slick floors without warning signs, uneven sidewalks or potholes in park…" at bounding box center [252, 195] width 180 height 56
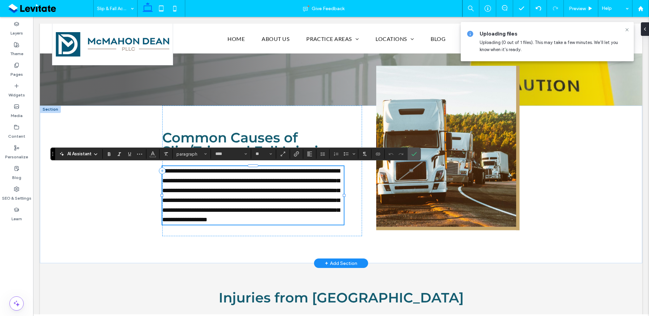
click at [300, 207] on span "**********" at bounding box center [251, 195] width 178 height 55
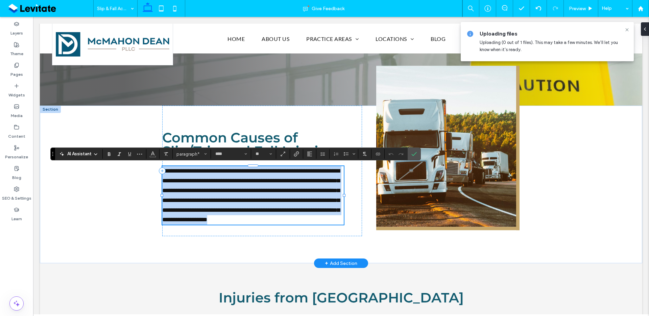
click at [300, 207] on span "**********" at bounding box center [251, 195] width 178 height 55
click at [260, 180] on span "**********" at bounding box center [251, 195] width 178 height 55
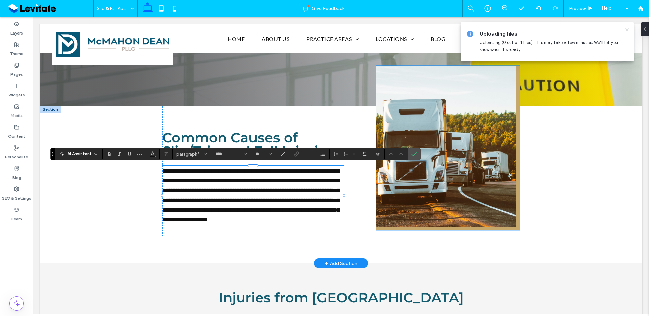
click at [451, 176] on img at bounding box center [447, 148] width 143 height 164
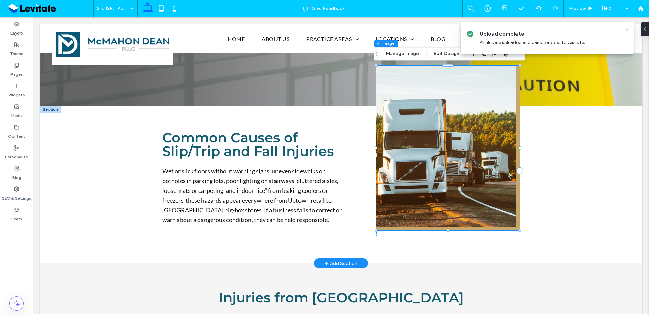
click at [439, 172] on img at bounding box center [447, 148] width 143 height 164
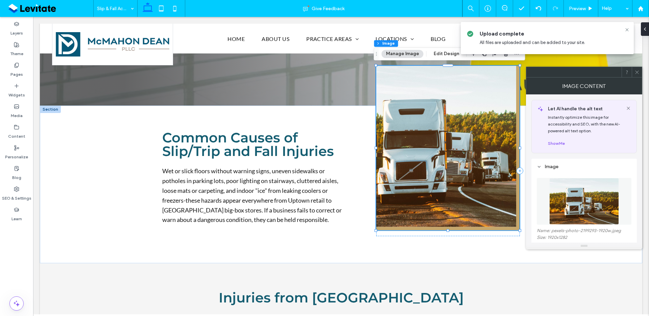
scroll to position [14, 0]
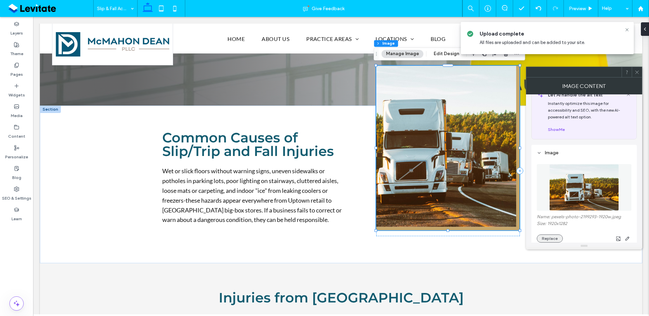
click at [549, 235] on button "Replace" at bounding box center [550, 238] width 26 height 8
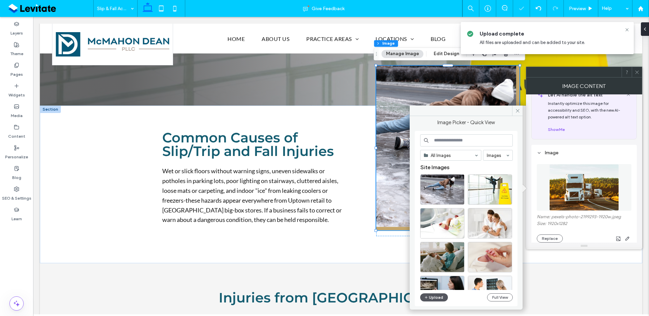
click at [433, 301] on button "Upload" at bounding box center [434, 297] width 28 height 8
click at [441, 298] on button "Upload" at bounding box center [434, 297] width 28 height 8
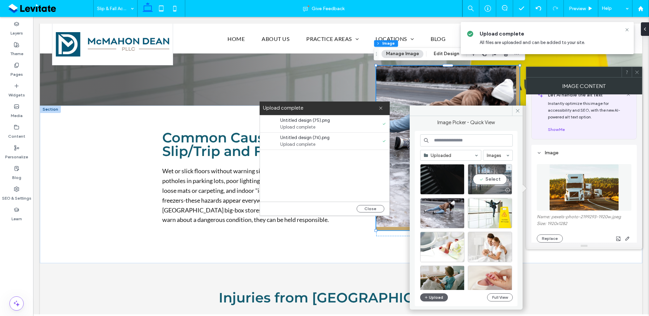
drag, startPoint x: 482, startPoint y: 182, endPoint x: 449, endPoint y: 167, distance: 36.5
click at [482, 182] on div "Select" at bounding box center [490, 179] width 44 height 30
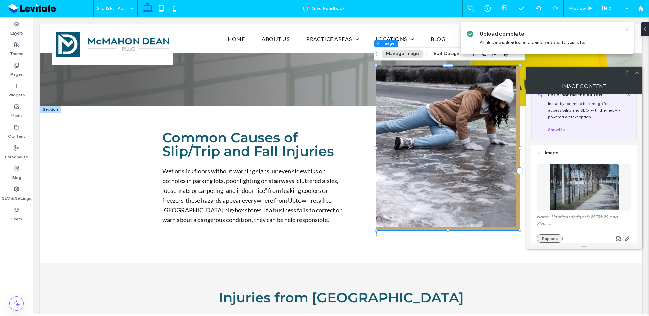
click at [546, 240] on button "Replace" at bounding box center [550, 238] width 26 height 8
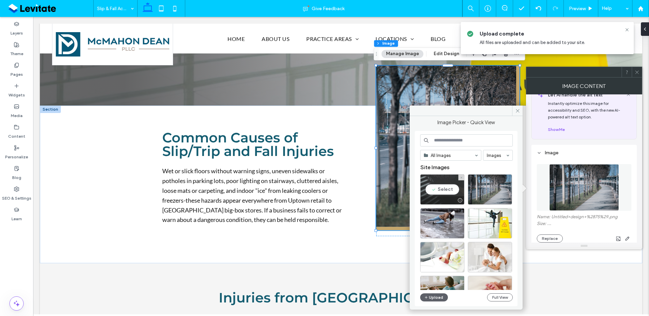
click at [456, 190] on div "Select" at bounding box center [442, 189] width 44 height 30
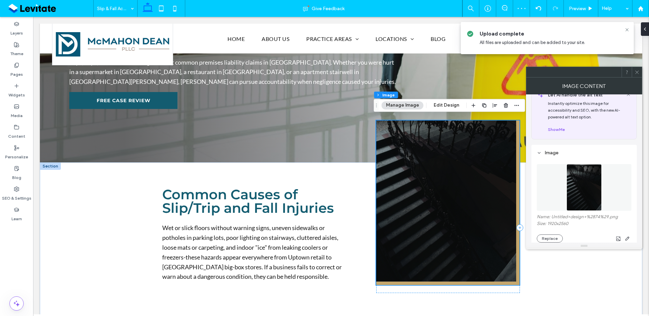
scroll to position [111, 0]
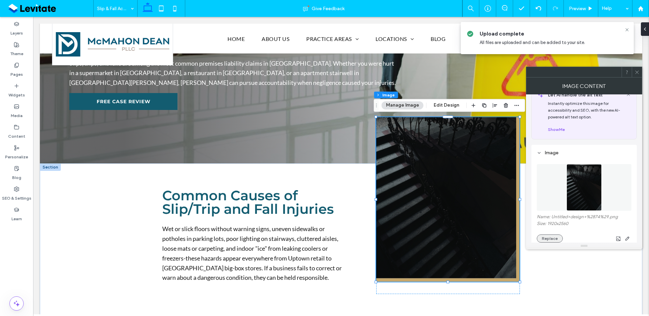
click at [557, 241] on button "Replace" at bounding box center [550, 238] width 26 height 8
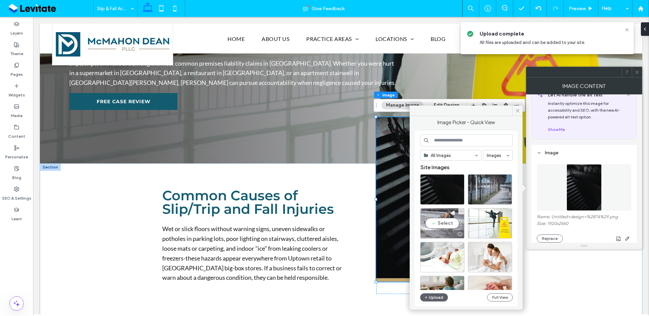
click at [450, 227] on div "Select" at bounding box center [442, 223] width 44 height 30
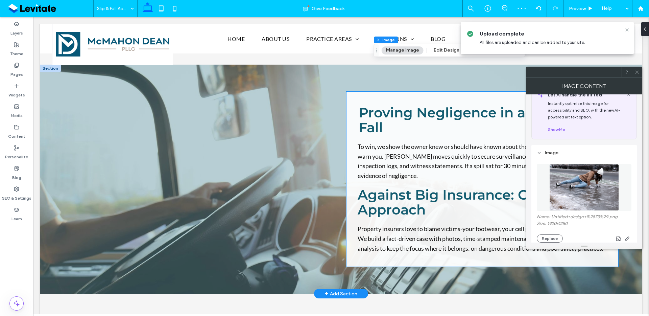
scroll to position [499, 0]
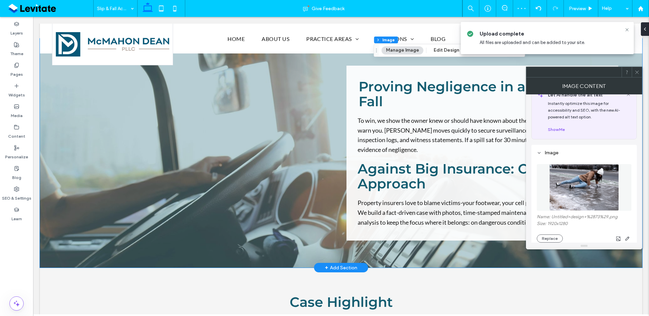
click at [414, 268] on div "Proving Negligence in a Slip and Fall To win, we show the owner knew or should …" at bounding box center [341, 153] width 603 height 229
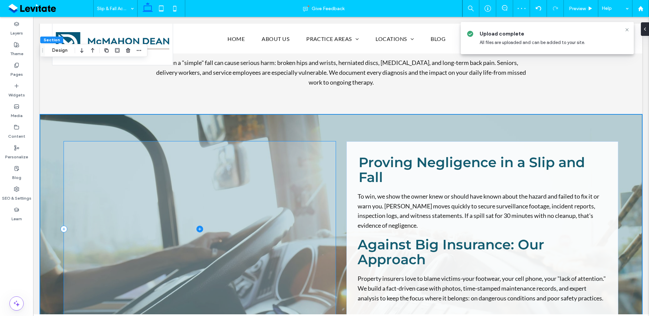
scroll to position [350, 0]
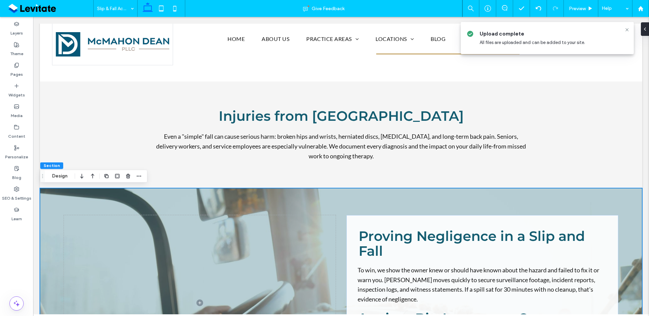
drag, startPoint x: 63, startPoint y: 203, endPoint x: 62, endPoint y: 197, distance: 5.5
click at [63, 203] on div "Proving Negligence in a Slip and Fall To win, we show the owner knew or should …" at bounding box center [341, 302] width 603 height 229
click at [61, 181] on div "Section Design" at bounding box center [94, 176] width 108 height 13
click at [64, 177] on button "Design" at bounding box center [60, 176] width 24 height 8
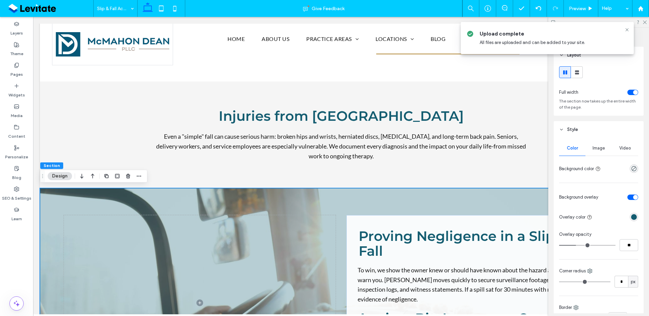
click at [593, 148] on span "Image" at bounding box center [599, 147] width 13 height 5
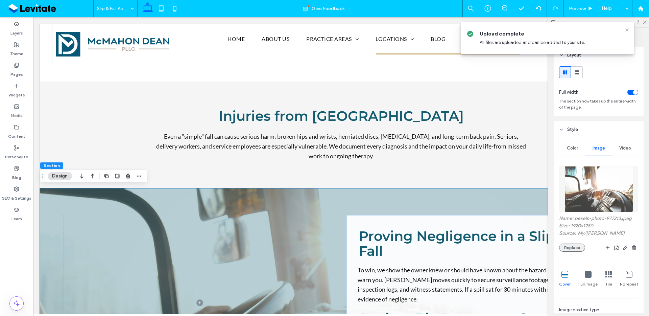
click at [569, 251] on button "Replace" at bounding box center [572, 247] width 26 height 8
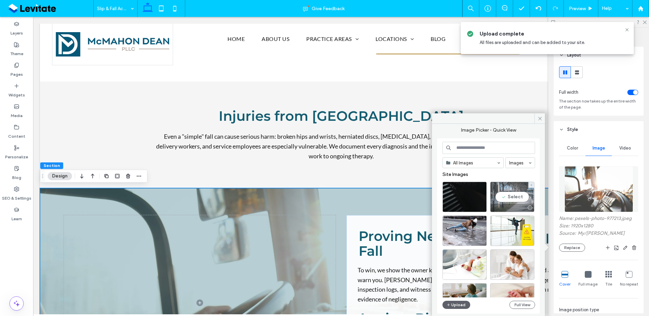
drag, startPoint x: 507, startPoint y: 203, endPoint x: 468, endPoint y: 189, distance: 41.9
click at [507, 203] on div "Select" at bounding box center [512, 197] width 44 height 30
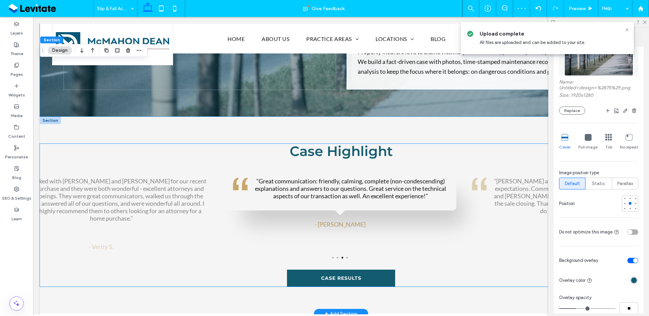
scroll to position [652, 0]
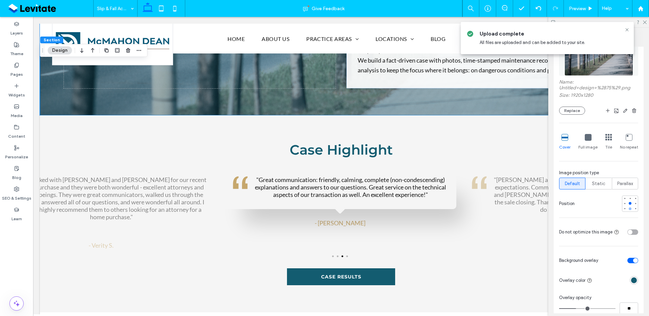
click at [629, 208] on div at bounding box center [630, 208] width 3 height 3
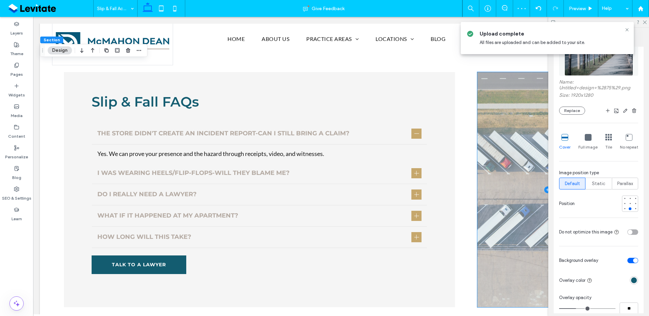
scroll to position [923, 0]
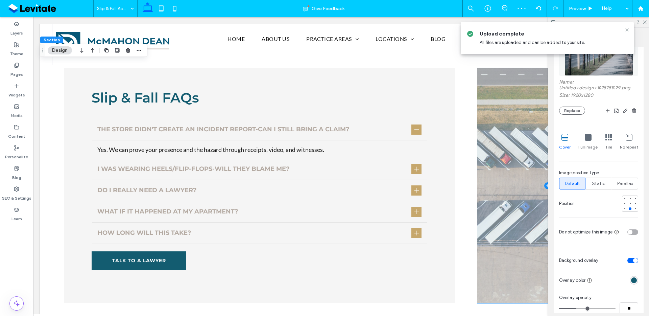
click at [527, 189] on span at bounding box center [547, 185] width 140 height 235
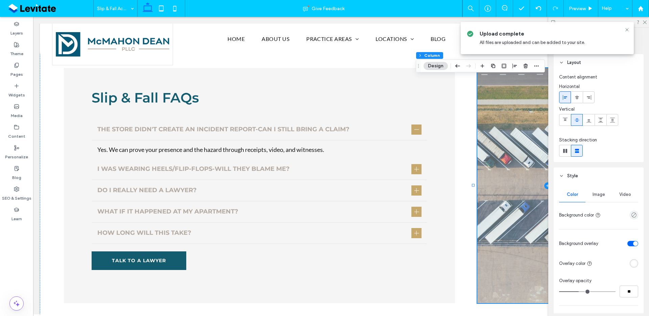
click at [593, 195] on span "Image" at bounding box center [599, 194] width 13 height 5
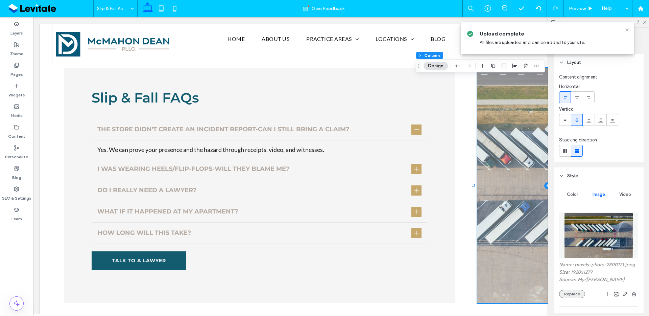
click at [581, 298] on button "Replace" at bounding box center [572, 294] width 26 height 8
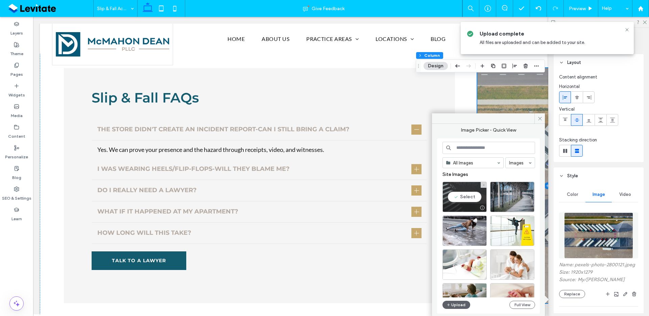
drag, startPoint x: 460, startPoint y: 201, endPoint x: 433, endPoint y: 195, distance: 27.9
click at [460, 201] on div "Select" at bounding box center [465, 197] width 44 height 30
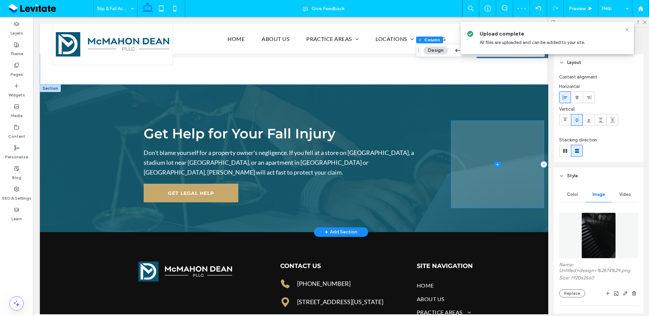
scroll to position [1240, 0]
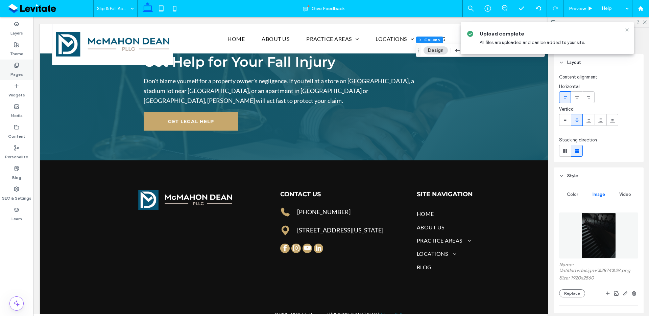
click at [16, 72] on label "Pages" at bounding box center [16, 72] width 13 height 9
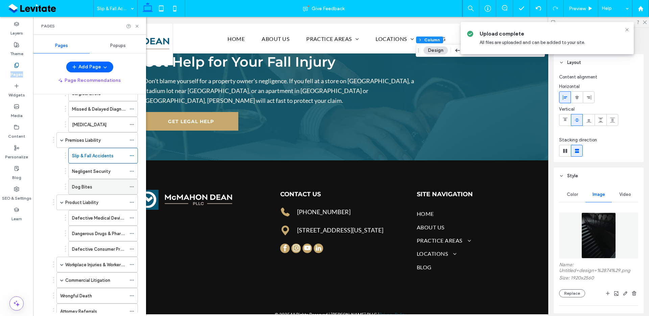
scroll to position [124, 0]
click at [109, 175] on div "Negligent Security" at bounding box center [99, 170] width 54 height 15
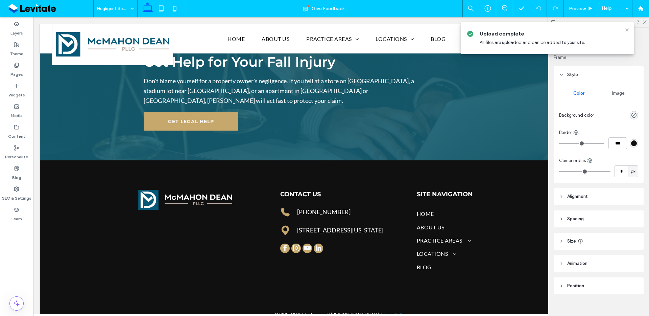
type input "****"
type input "**"
type input "**********"
type input "**"
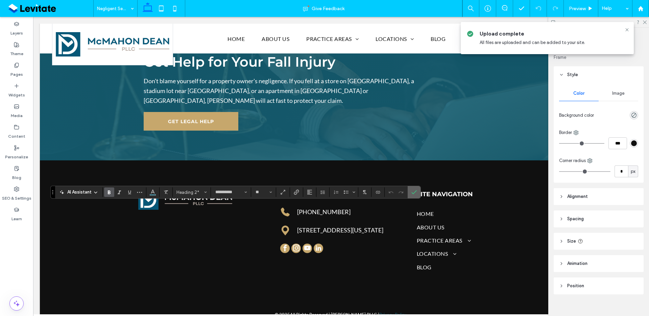
click at [418, 193] on label "Confirm" at bounding box center [414, 192] width 10 height 12
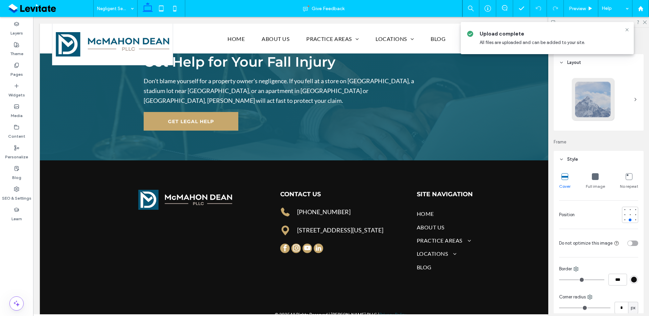
type input "***"
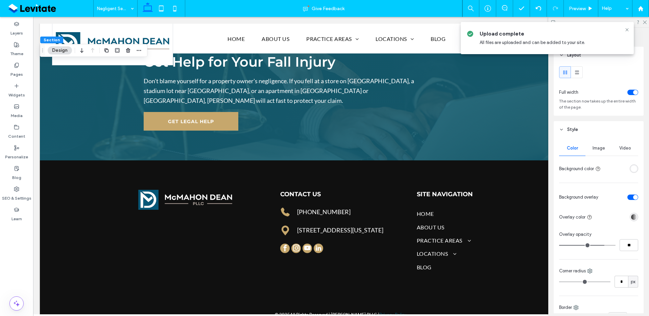
click at [589, 138] on div "Color Image Video Background color Background overlay Overlay color Overlay opa…" at bounding box center [599, 248] width 90 height 220
click at [595, 147] on span "Image" at bounding box center [599, 147] width 13 height 5
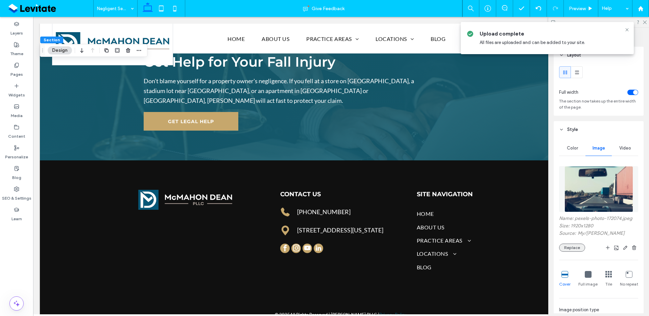
click at [571, 247] on button "Replace" at bounding box center [572, 247] width 26 height 8
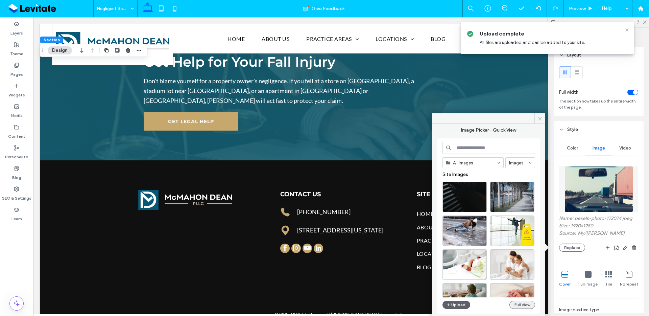
click at [526, 304] on button "Full View" at bounding box center [523, 305] width 26 height 8
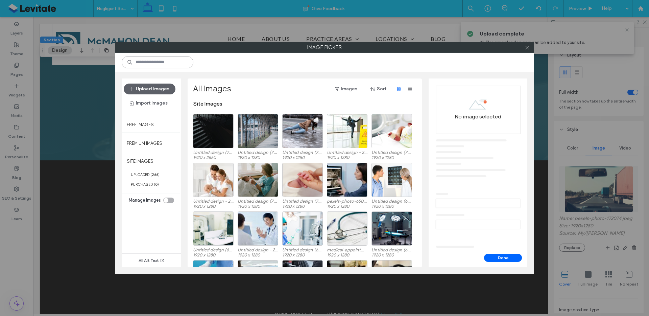
click at [173, 62] on input at bounding box center [158, 62] width 72 height 12
type input "*"
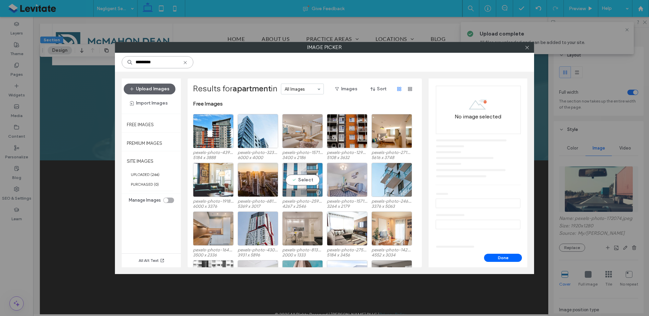
type input "*********"
click at [322, 190] on div at bounding box center [318, 192] width 8 height 5
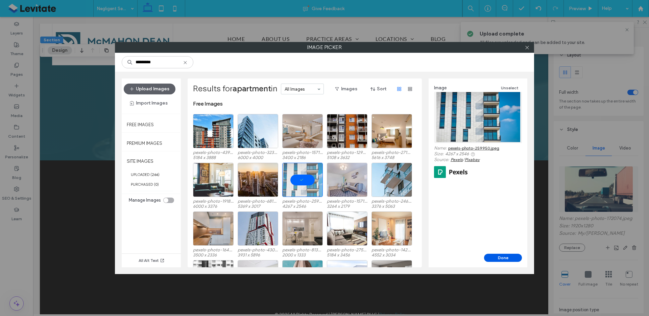
click at [497, 255] on button "Done" at bounding box center [503, 258] width 38 height 8
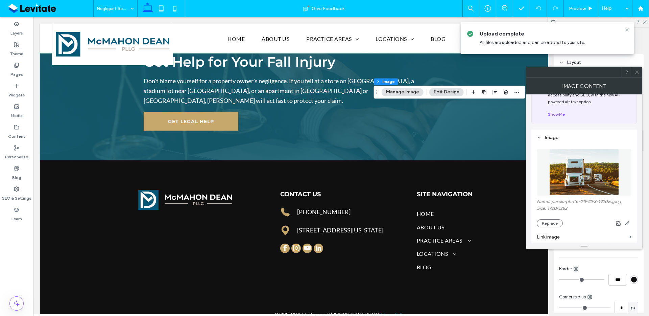
scroll to position [63, 0]
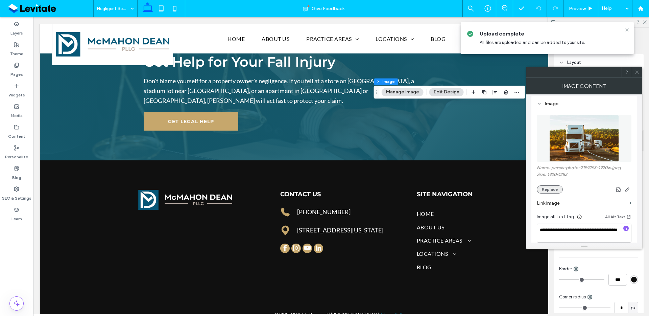
click at [551, 191] on button "Replace" at bounding box center [550, 189] width 26 height 8
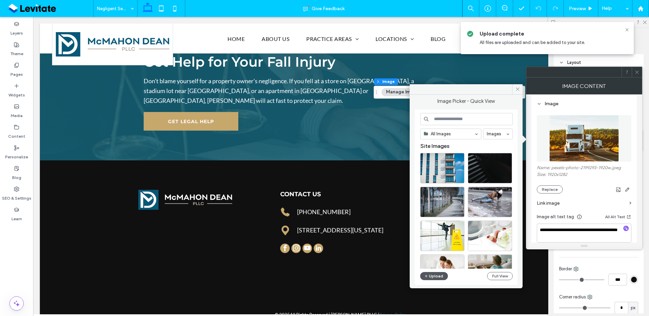
drag, startPoint x: 437, startPoint y: 282, endPoint x: 437, endPoint y: 278, distance: 4.4
click at [437, 281] on div "All Images Images Site Images Upload Full View" at bounding box center [466, 197] width 103 height 175
click at [437, 277] on button "Upload" at bounding box center [434, 276] width 28 height 8
click at [441, 278] on button "Upload" at bounding box center [434, 276] width 28 height 8
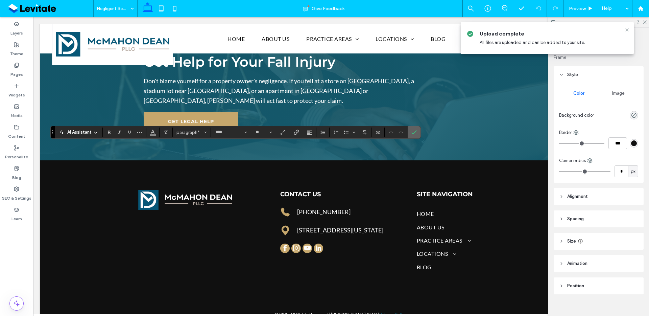
click at [417, 133] on label "Confirm" at bounding box center [414, 132] width 10 height 12
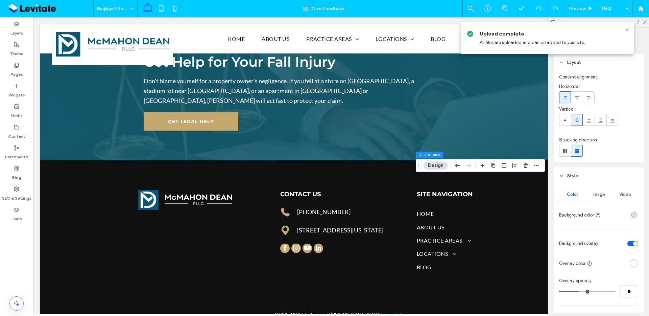
click at [596, 195] on span "Image" at bounding box center [599, 194] width 13 height 5
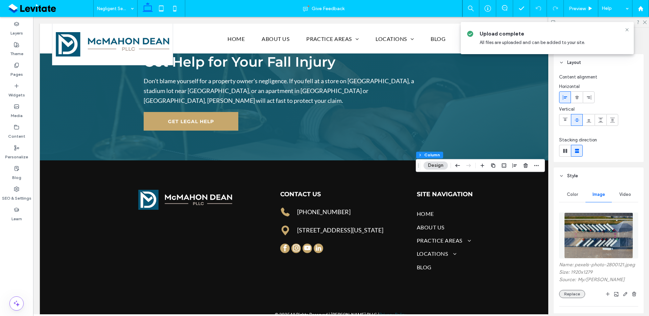
click at [569, 298] on button "Replace" at bounding box center [572, 294] width 26 height 8
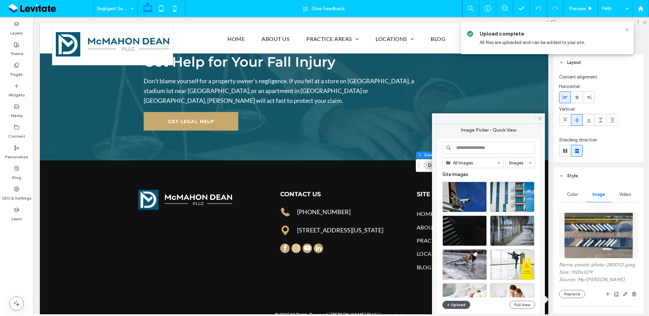
click at [464, 307] on button "Upload" at bounding box center [457, 305] width 28 height 8
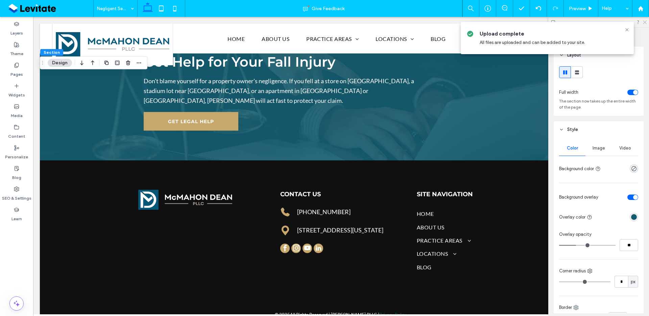
click at [644, 23] on icon at bounding box center [644, 22] width 4 height 4
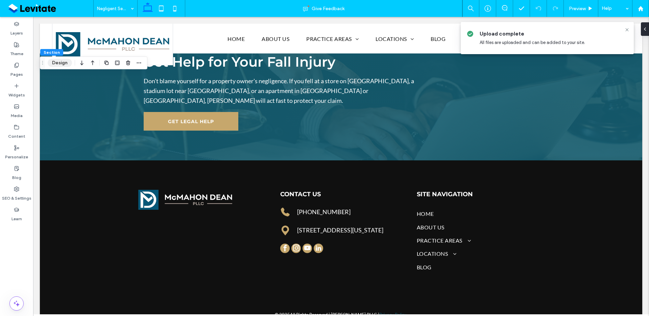
drag, startPoint x: 58, startPoint y: 62, endPoint x: 63, endPoint y: 63, distance: 4.1
click at [58, 62] on button "Design" at bounding box center [60, 63] width 24 height 8
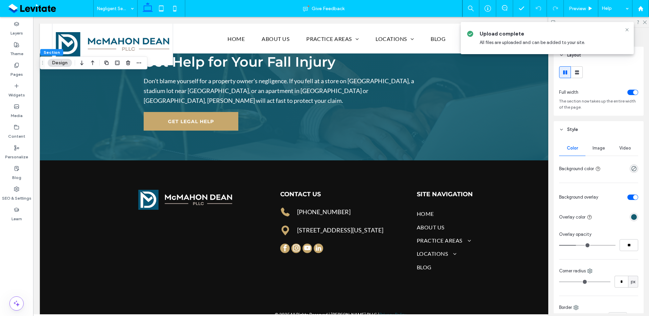
click at [612, 152] on div "Video" at bounding box center [625, 148] width 26 height 15
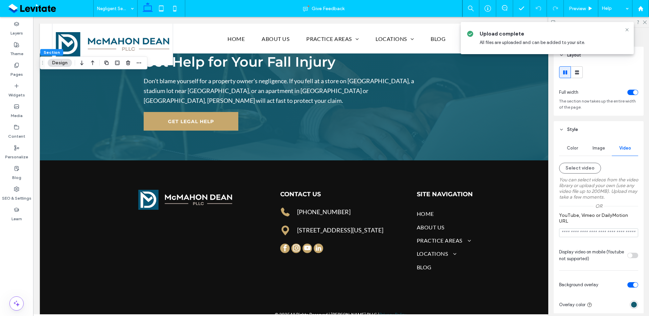
click at [599, 150] on span "Image" at bounding box center [599, 147] width 13 height 5
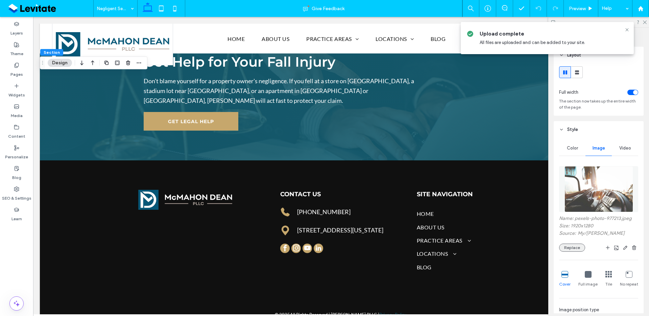
click at [568, 249] on button "Replace" at bounding box center [572, 247] width 26 height 8
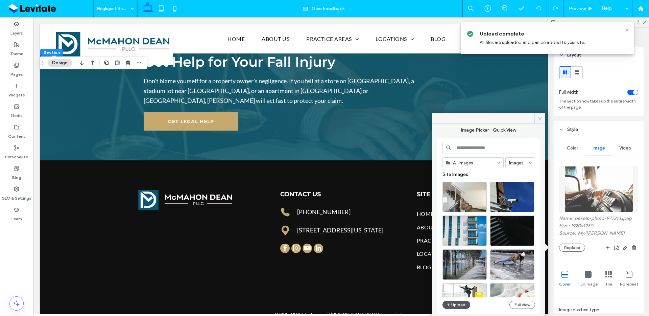
click at [459, 307] on button "Upload" at bounding box center [457, 305] width 28 height 8
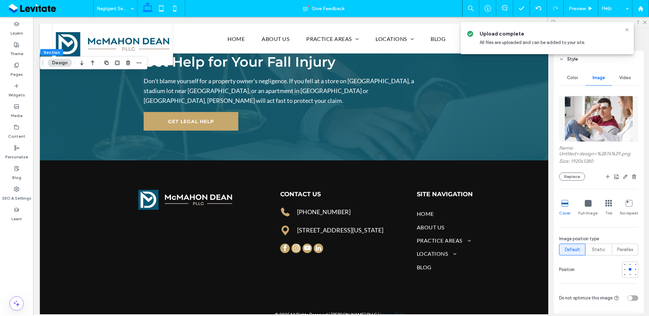
scroll to position [149, 0]
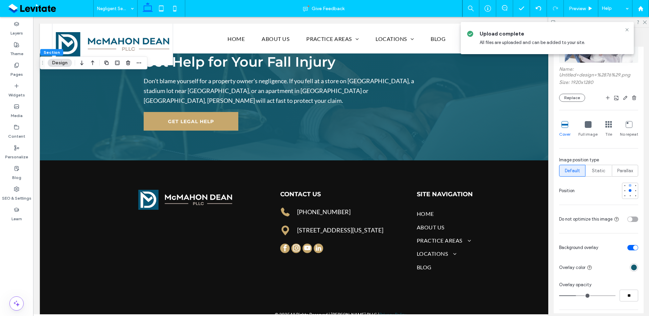
click at [628, 185] on div at bounding box center [630, 185] width 5 height 5
click at [628, 191] on div at bounding box center [630, 190] width 5 height 5
click at [629, 184] on div at bounding box center [630, 185] width 3 height 3
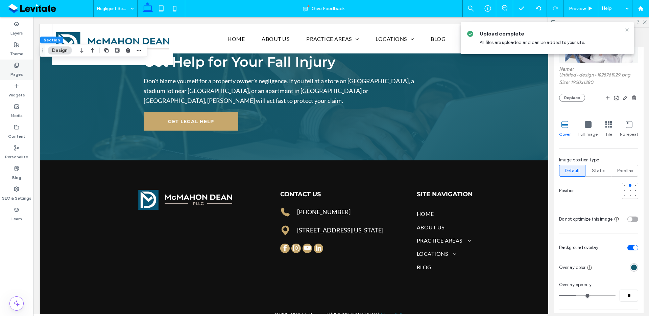
click at [18, 74] on label "Pages" at bounding box center [16, 72] width 13 height 9
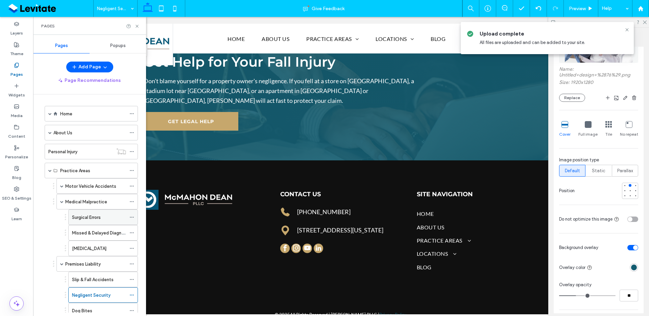
scroll to position [142, 0]
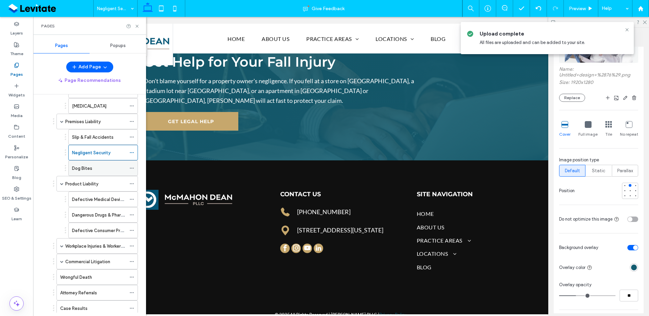
click at [102, 167] on div "Dog Bites" at bounding box center [99, 168] width 54 height 7
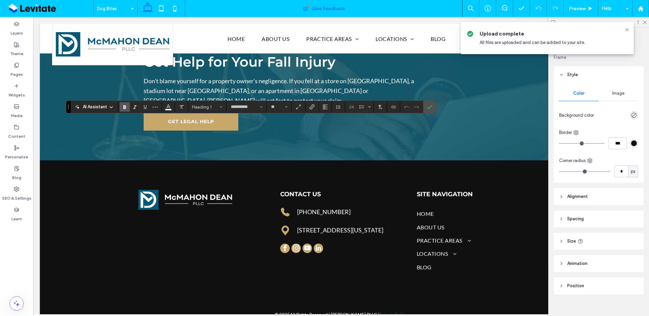
type input "****"
type input "**"
type input "**********"
type input "**"
type input "****"
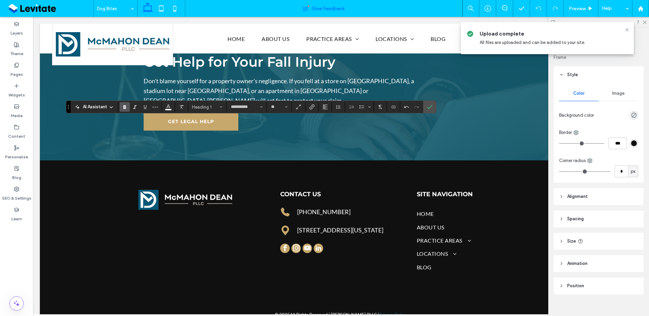
type input "**"
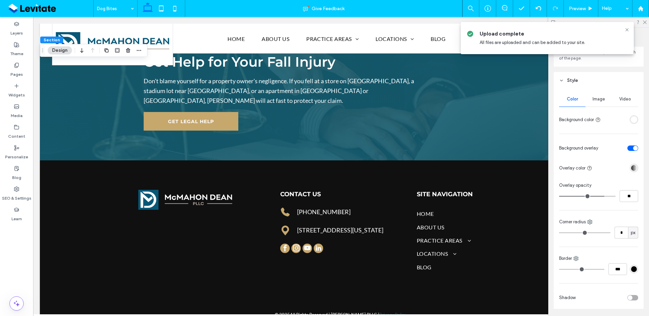
scroll to position [50, 0]
click at [599, 98] on span "Image" at bounding box center [599, 98] width 13 height 5
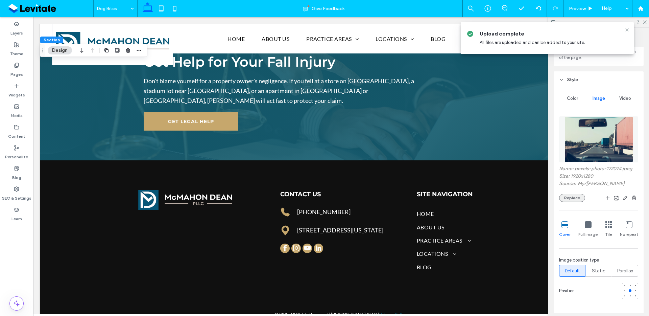
click at [570, 197] on button "Replace" at bounding box center [572, 198] width 26 height 8
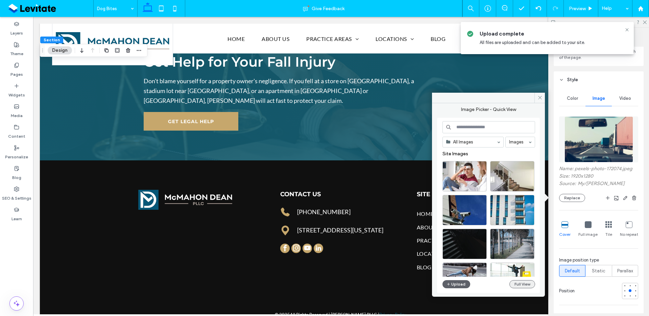
click at [524, 283] on button "Full View" at bounding box center [523, 284] width 26 height 8
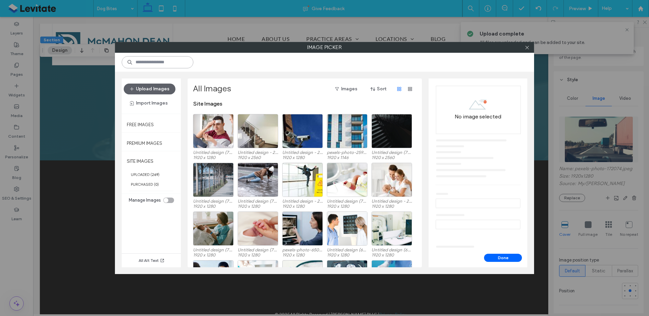
click at [154, 67] on input at bounding box center [158, 62] width 72 height 12
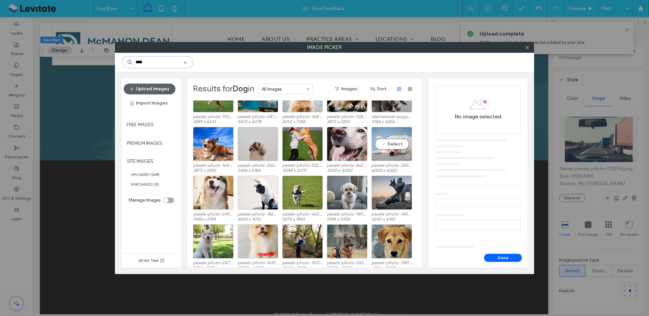
scroll to position [236, 0]
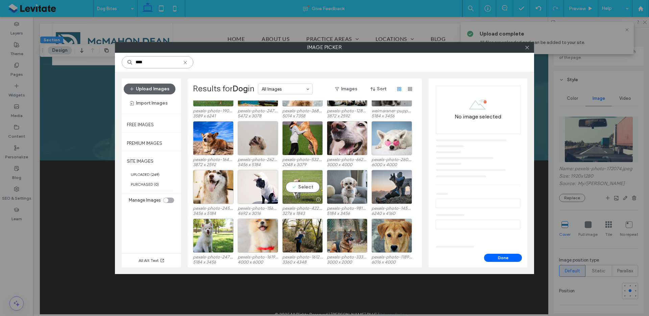
type input "***"
click at [319, 191] on div "Select" at bounding box center [302, 187] width 41 height 34
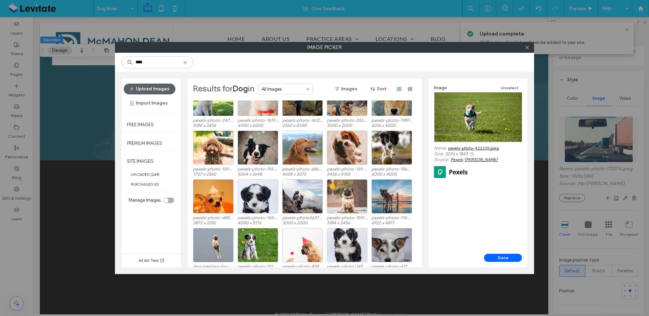
scroll to position [364, 0]
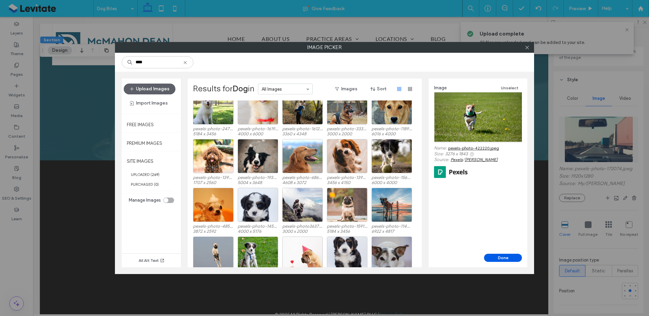
click at [512, 258] on button "Done" at bounding box center [503, 258] width 38 height 8
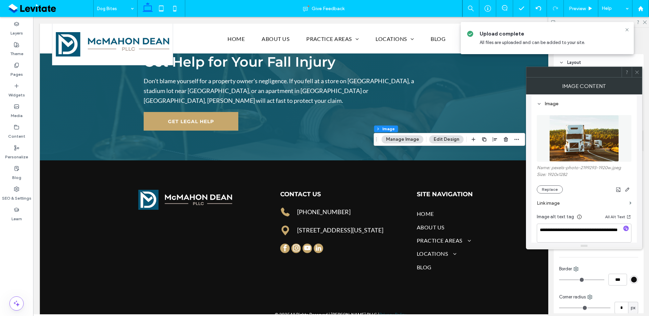
scroll to position [63, 0]
click at [563, 192] on div at bounding box center [597, 189] width 69 height 8
click at [549, 188] on button "Replace" at bounding box center [550, 189] width 26 height 8
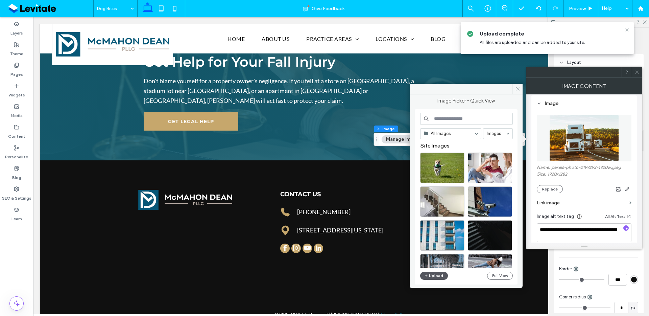
click at [436, 276] on button "Upload" at bounding box center [434, 275] width 28 height 8
click at [436, 277] on button "Upload" at bounding box center [434, 275] width 28 height 8
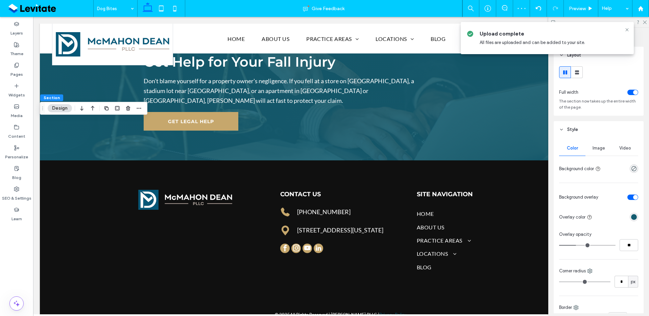
click at [599, 149] on span "Image" at bounding box center [599, 147] width 13 height 5
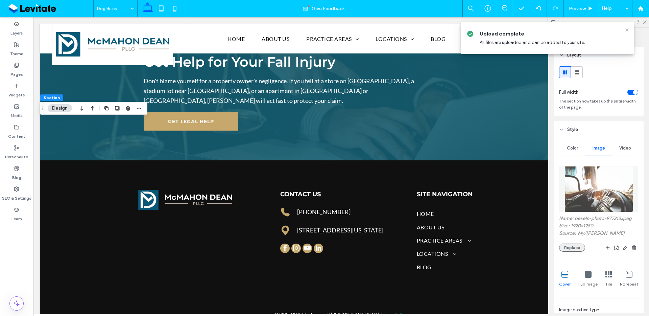
click at [580, 249] on button "Replace" at bounding box center [572, 247] width 26 height 8
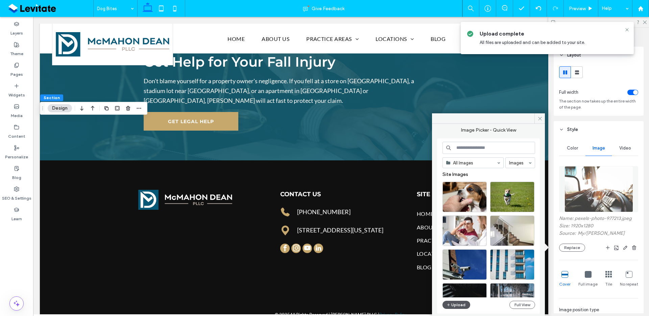
click at [461, 307] on button "Upload" at bounding box center [457, 305] width 28 height 8
click at [453, 307] on button "Upload" at bounding box center [457, 305] width 28 height 8
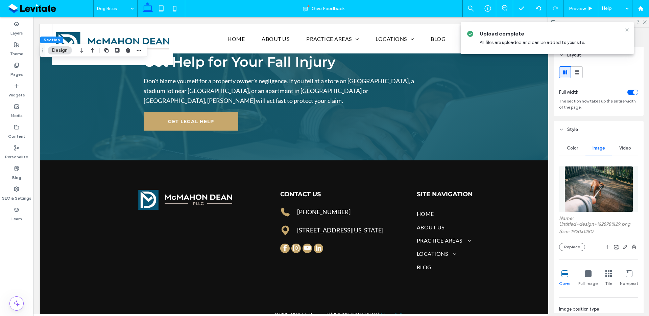
click at [646, 22] on icon at bounding box center [644, 22] width 4 height 4
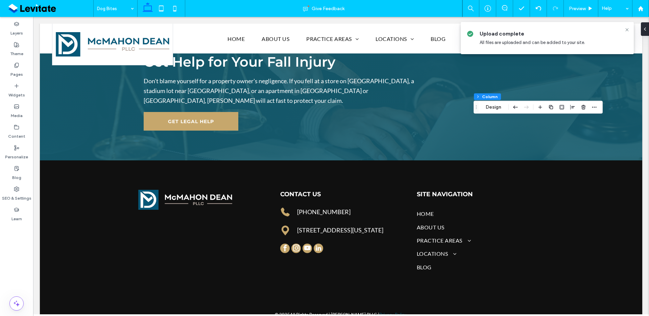
drag, startPoint x: 499, startPoint y: 108, endPoint x: 504, endPoint y: 112, distance: 6.0
click at [499, 108] on button "Design" at bounding box center [493, 107] width 24 height 8
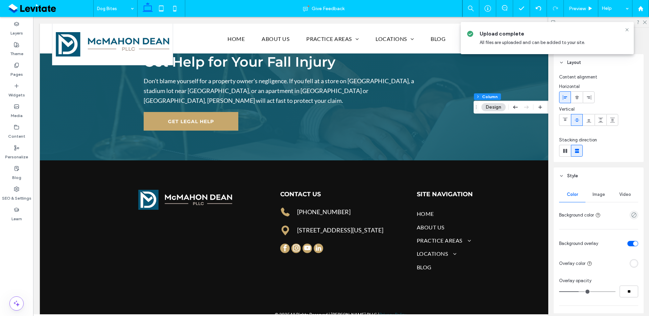
click at [596, 196] on span "Image" at bounding box center [599, 194] width 13 height 5
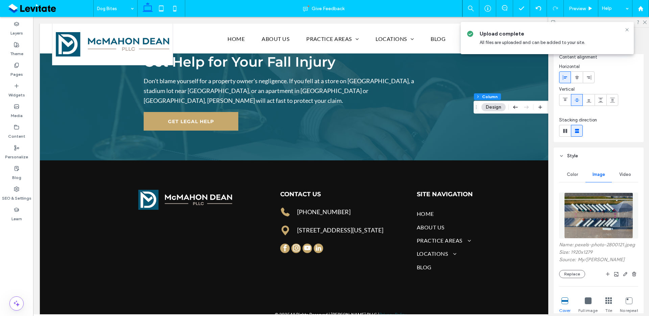
scroll to position [62, 0]
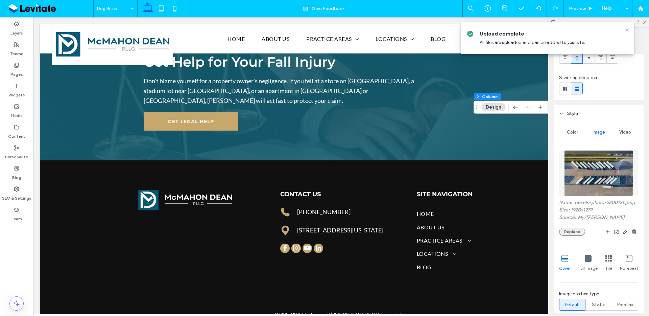
click at [577, 235] on button "Replace" at bounding box center [572, 232] width 26 height 8
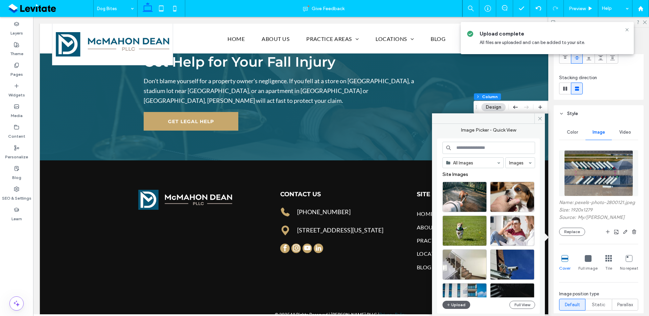
click at [462, 144] on input at bounding box center [489, 148] width 93 height 12
click at [516, 303] on button "Full View" at bounding box center [523, 305] width 26 height 8
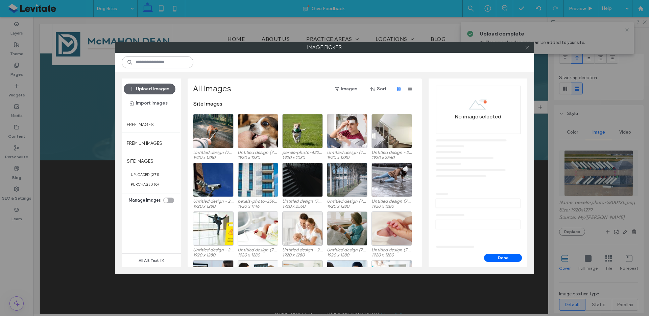
click at [167, 65] on input at bounding box center [158, 62] width 72 height 12
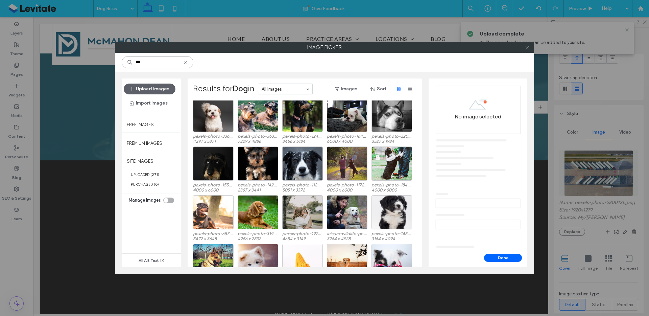
scroll to position [1112, 0]
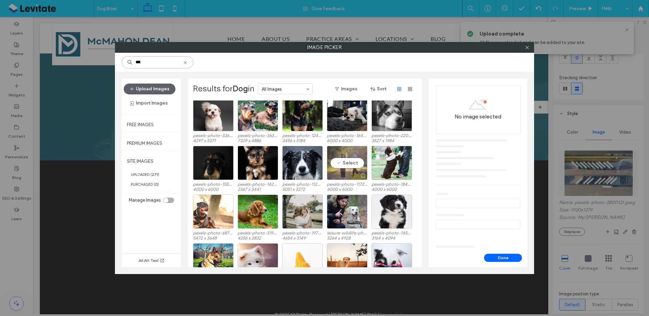
type input "***"
click at [344, 158] on div "Select" at bounding box center [347, 163] width 41 height 34
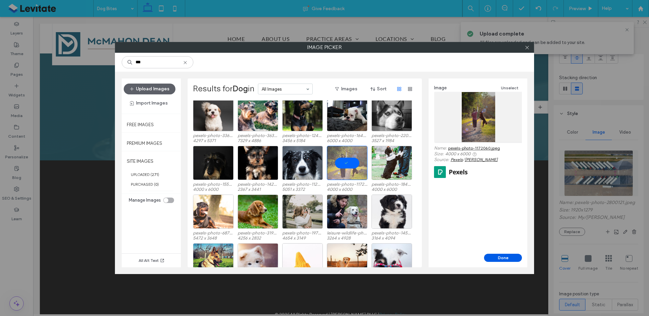
click at [497, 256] on button "Done" at bounding box center [503, 258] width 38 height 8
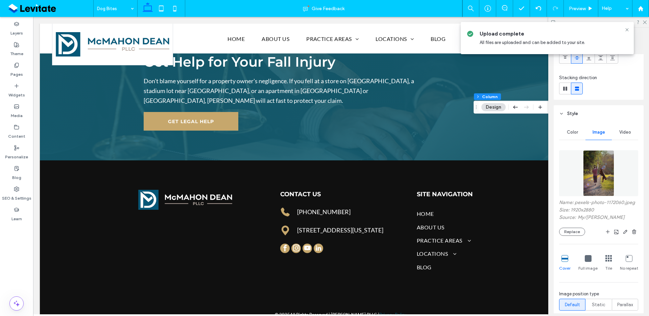
click at [647, 26] on div at bounding box center [598, 22] width 101 height 10
click at [644, 23] on icon at bounding box center [644, 22] width 4 height 4
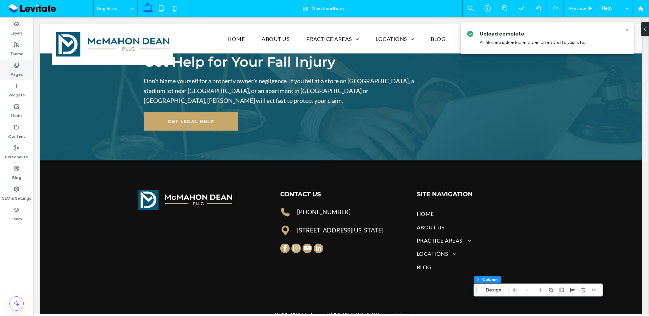
click at [20, 71] on label "Pages" at bounding box center [16, 72] width 13 height 9
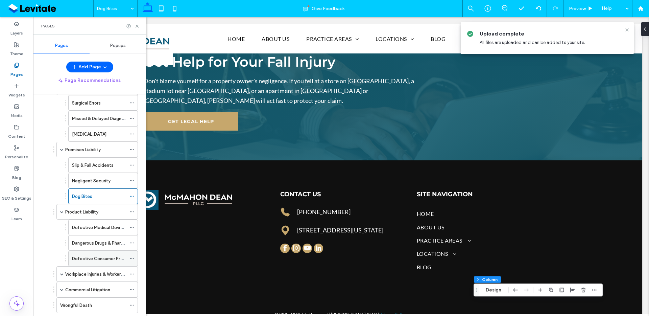
scroll to position [160, 0]
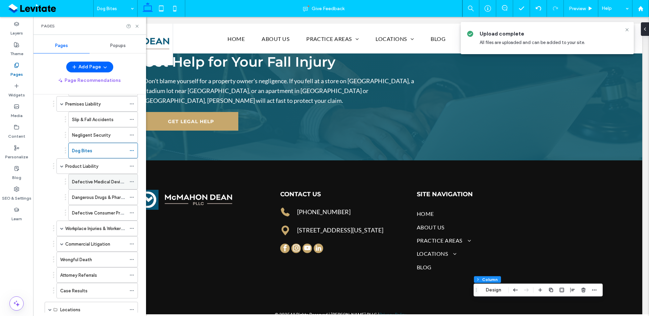
click at [100, 183] on label "Defective Medical Devices" at bounding box center [100, 182] width 56 height 12
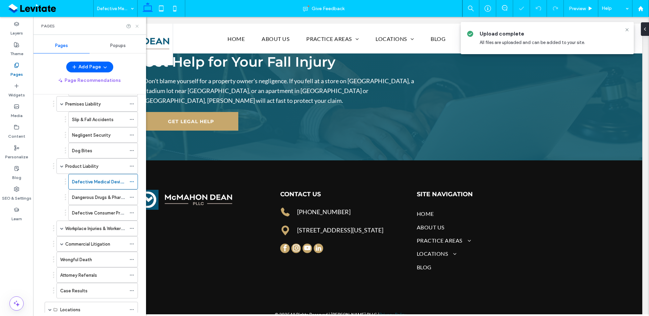
click at [138, 24] on icon at bounding box center [137, 26] width 5 height 5
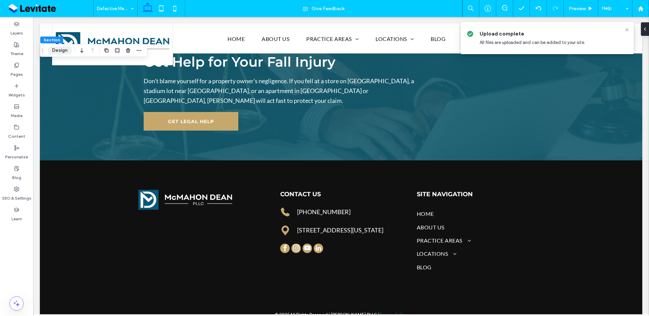
click at [69, 51] on button "Design" at bounding box center [60, 50] width 24 height 8
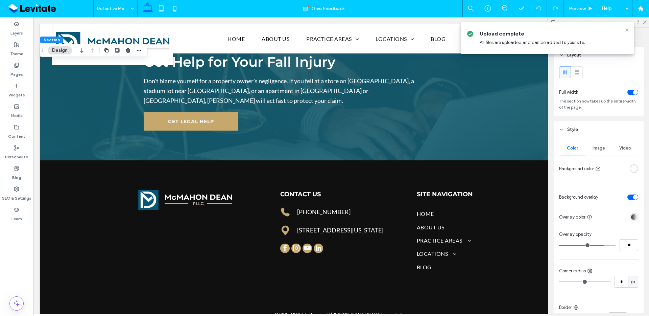
click at [597, 149] on span "Image" at bounding box center [599, 147] width 13 height 5
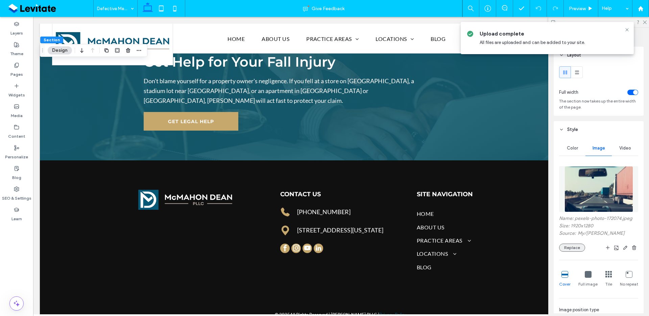
click at [580, 247] on button "Replace" at bounding box center [572, 247] width 26 height 8
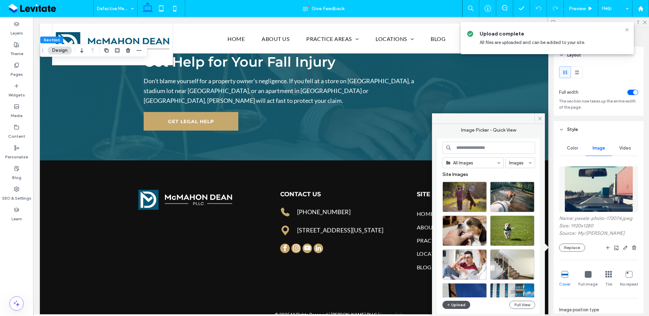
click at [447, 305] on icon "button" at bounding box center [449, 304] width 4 height 5
click at [464, 303] on button "Upload" at bounding box center [457, 305] width 28 height 8
